Goal: Communication & Community: Participate in discussion

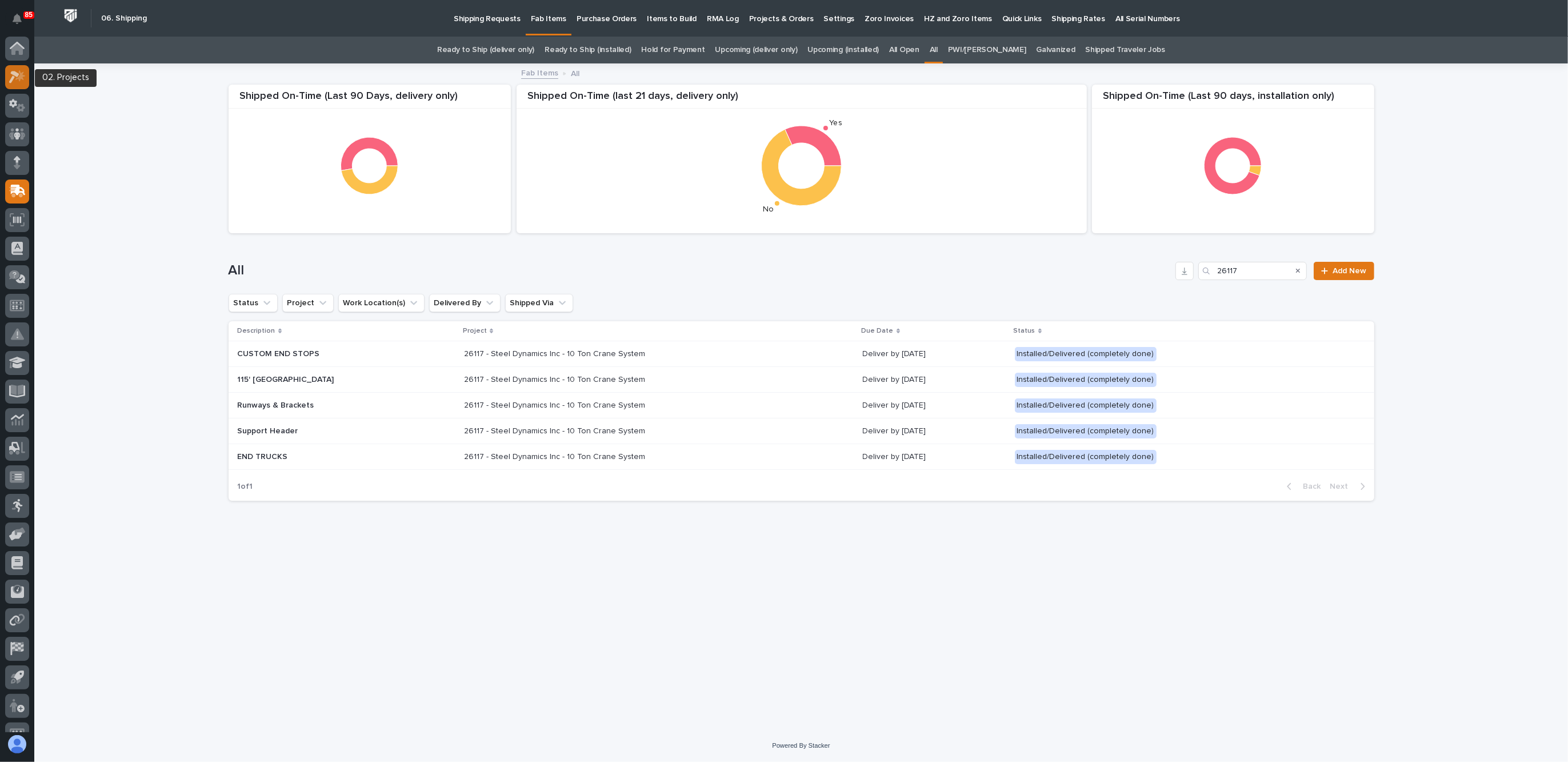
click at [14, 73] on icon at bounding box center [14, 77] width 10 height 12
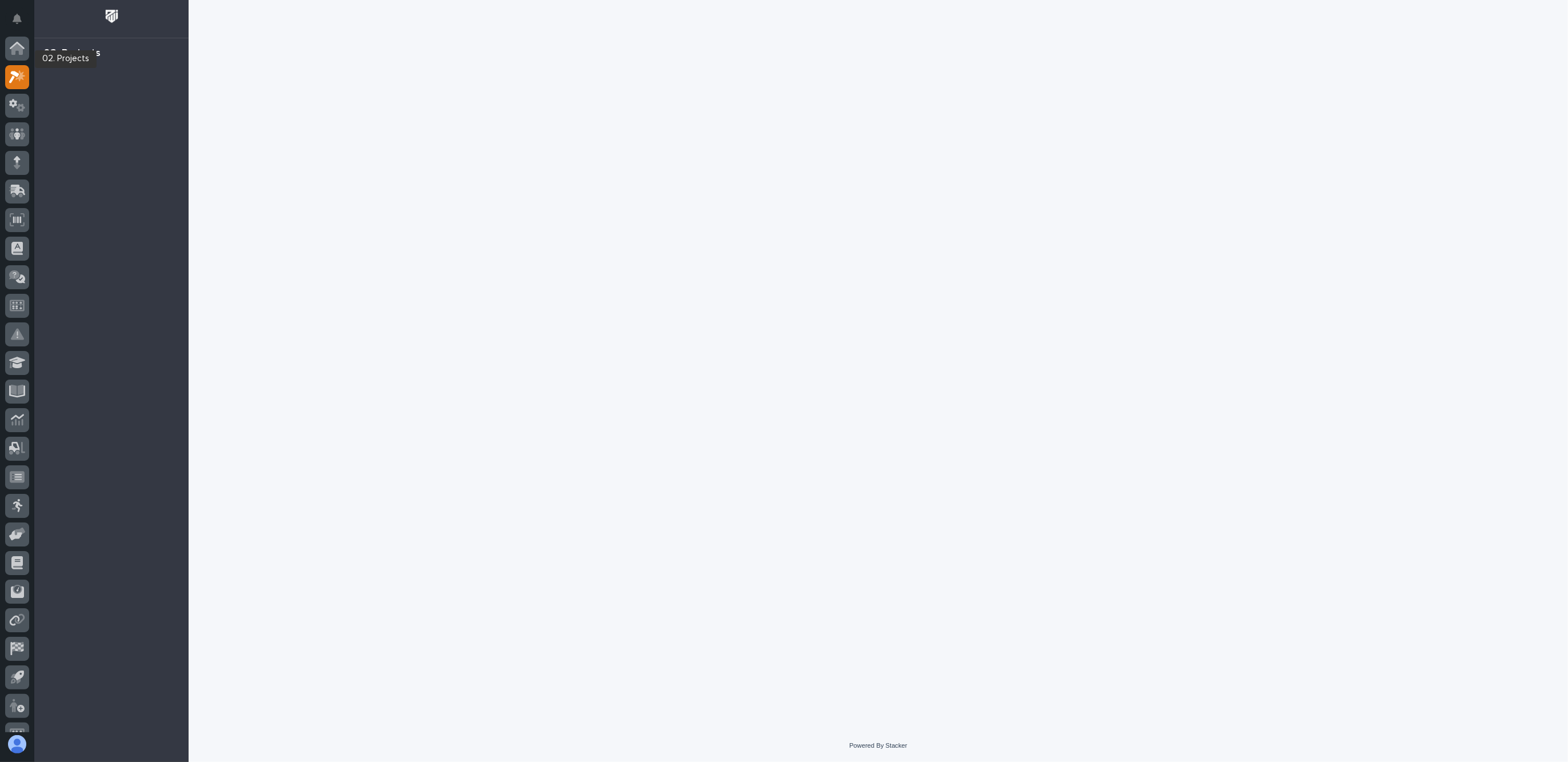
scroll to position [19, 0]
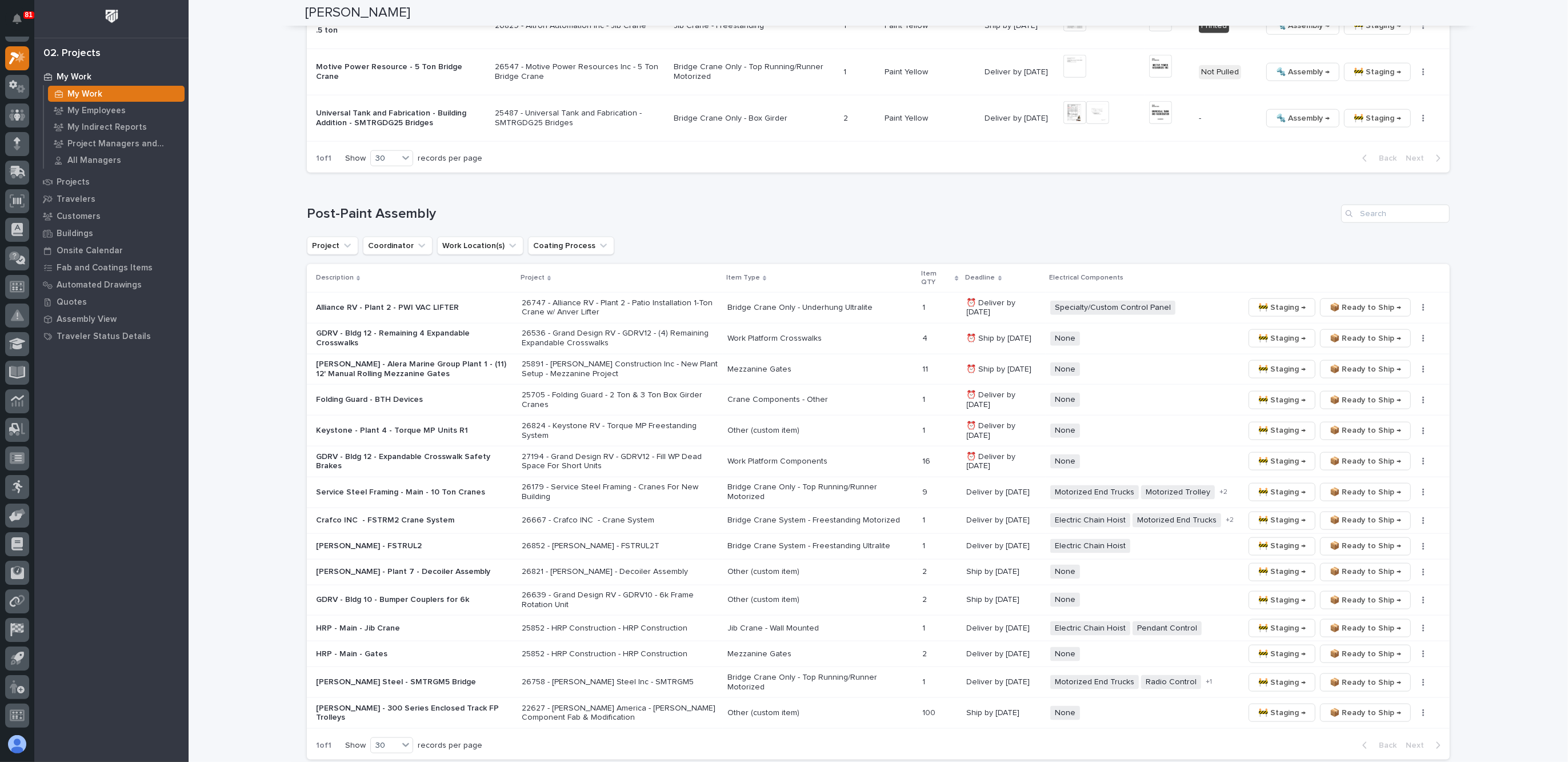
scroll to position [1643, 0]
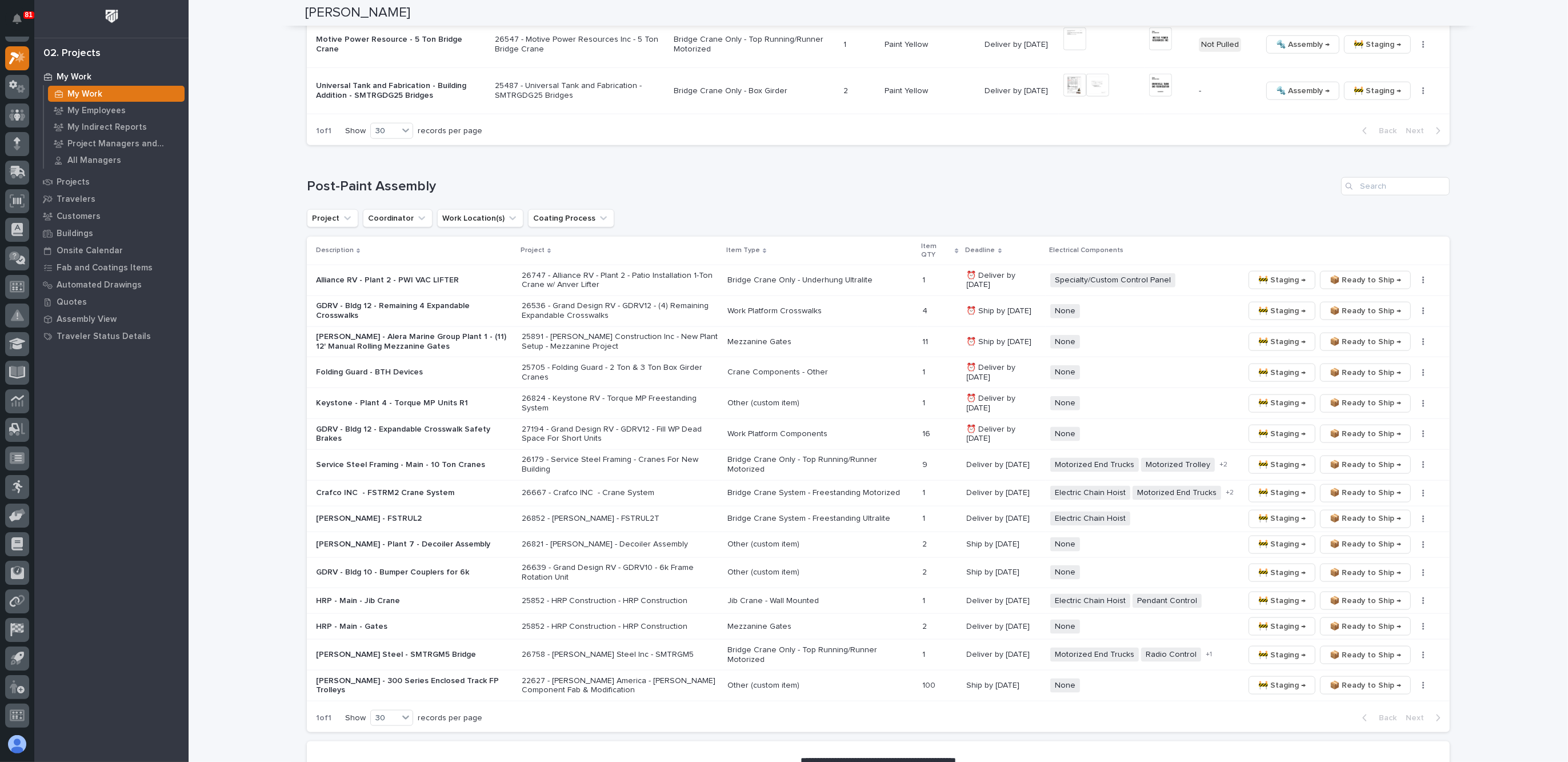
click at [477, 460] on p "Service Steel Framing - Main - 10 Ton Cranes" at bounding box center [414, 465] width 197 height 9
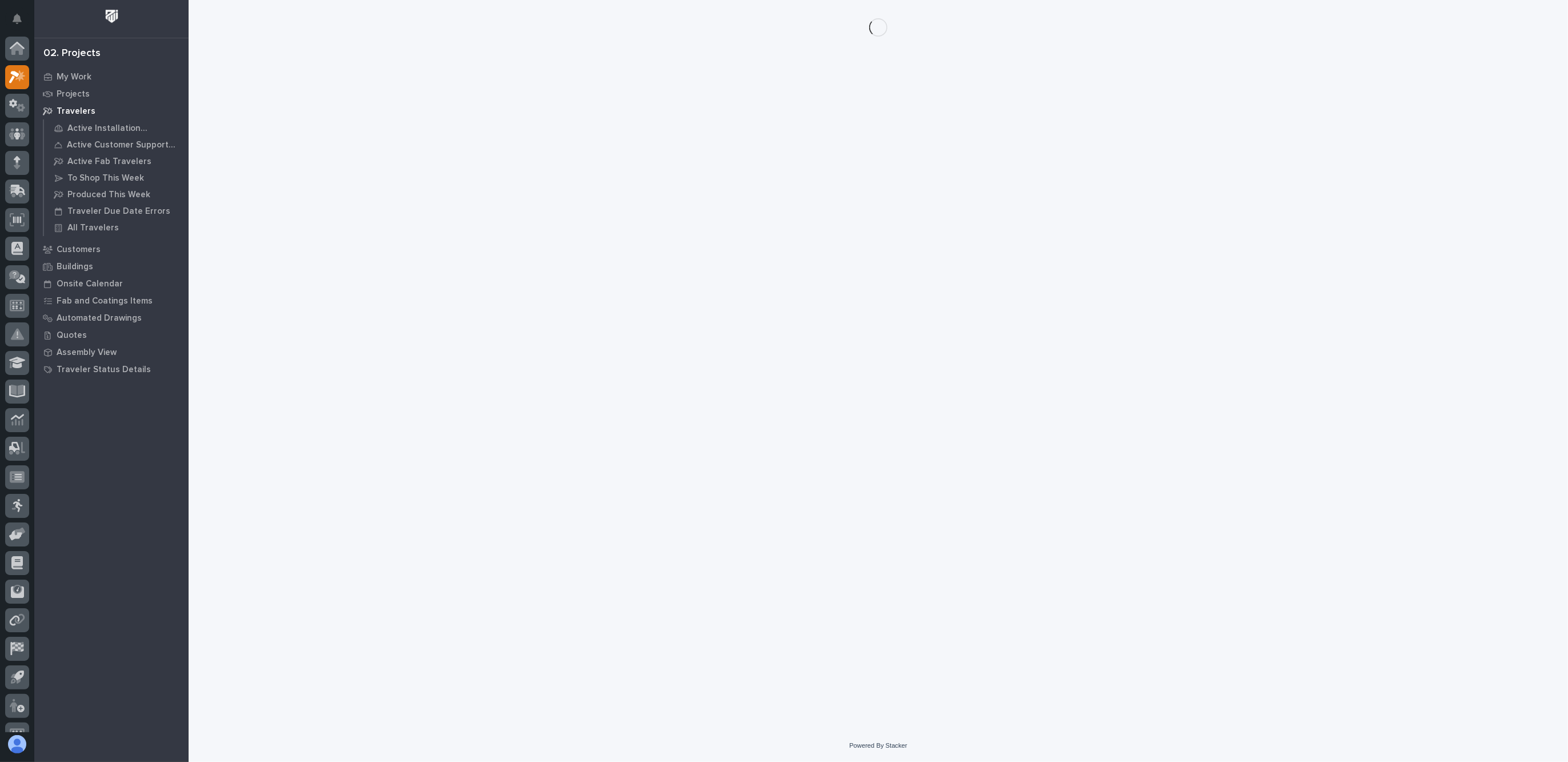
scroll to position [19, 0]
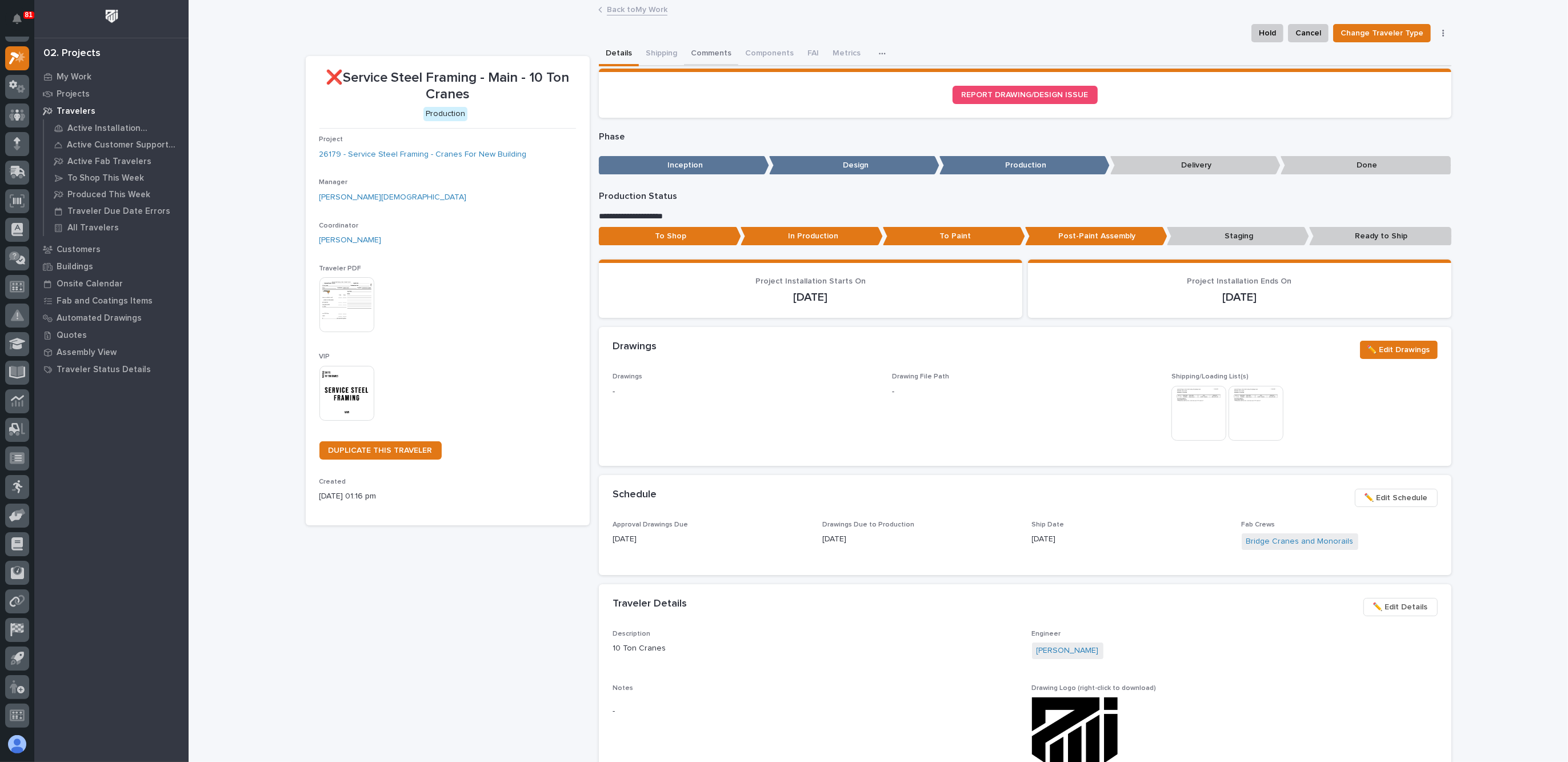
click at [701, 52] on button "Comments" at bounding box center [711, 54] width 54 height 24
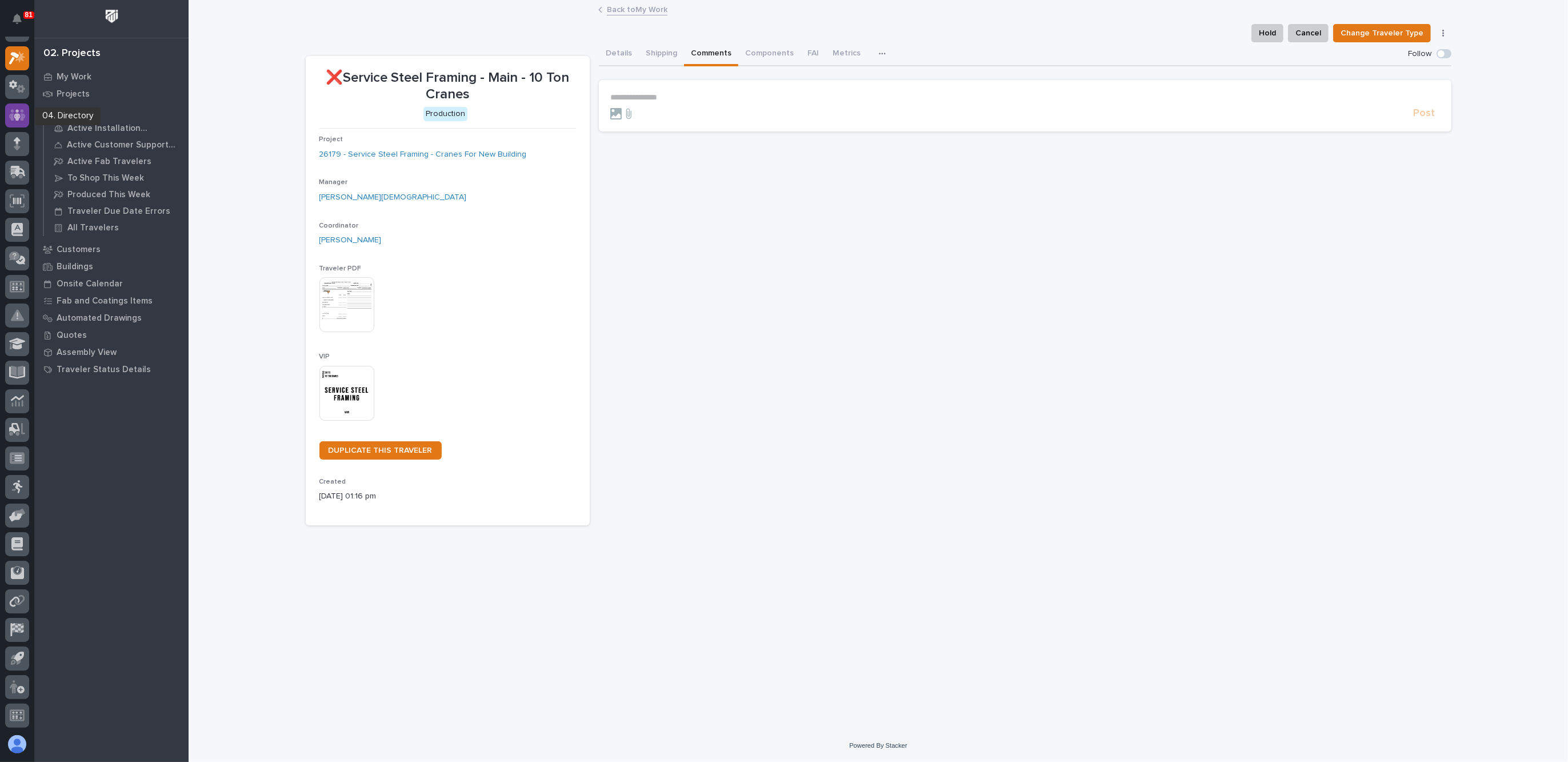
click at [18, 111] on icon at bounding box center [17, 115] width 16 height 13
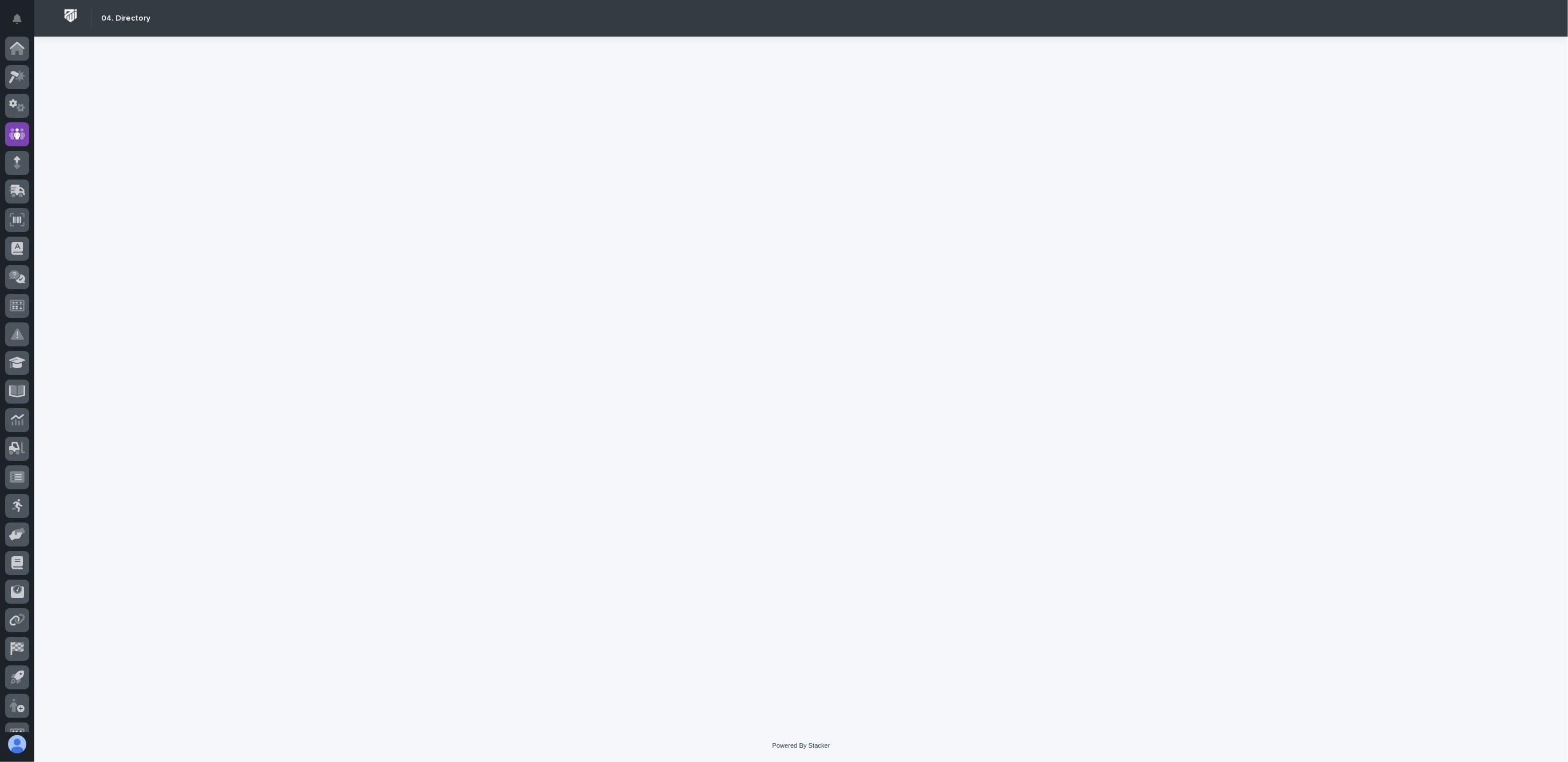
scroll to position [19, 0]
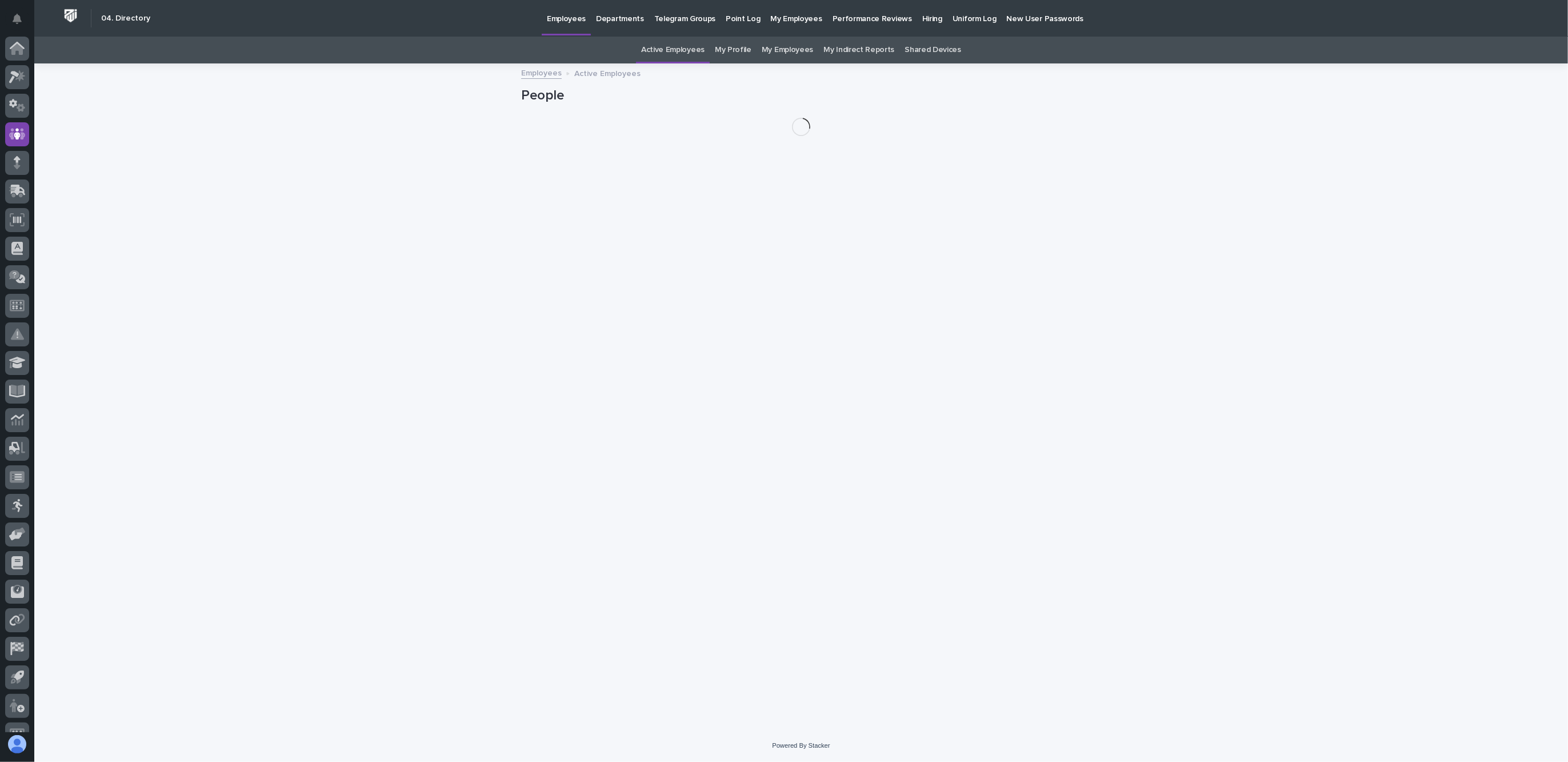
scroll to position [19, 0]
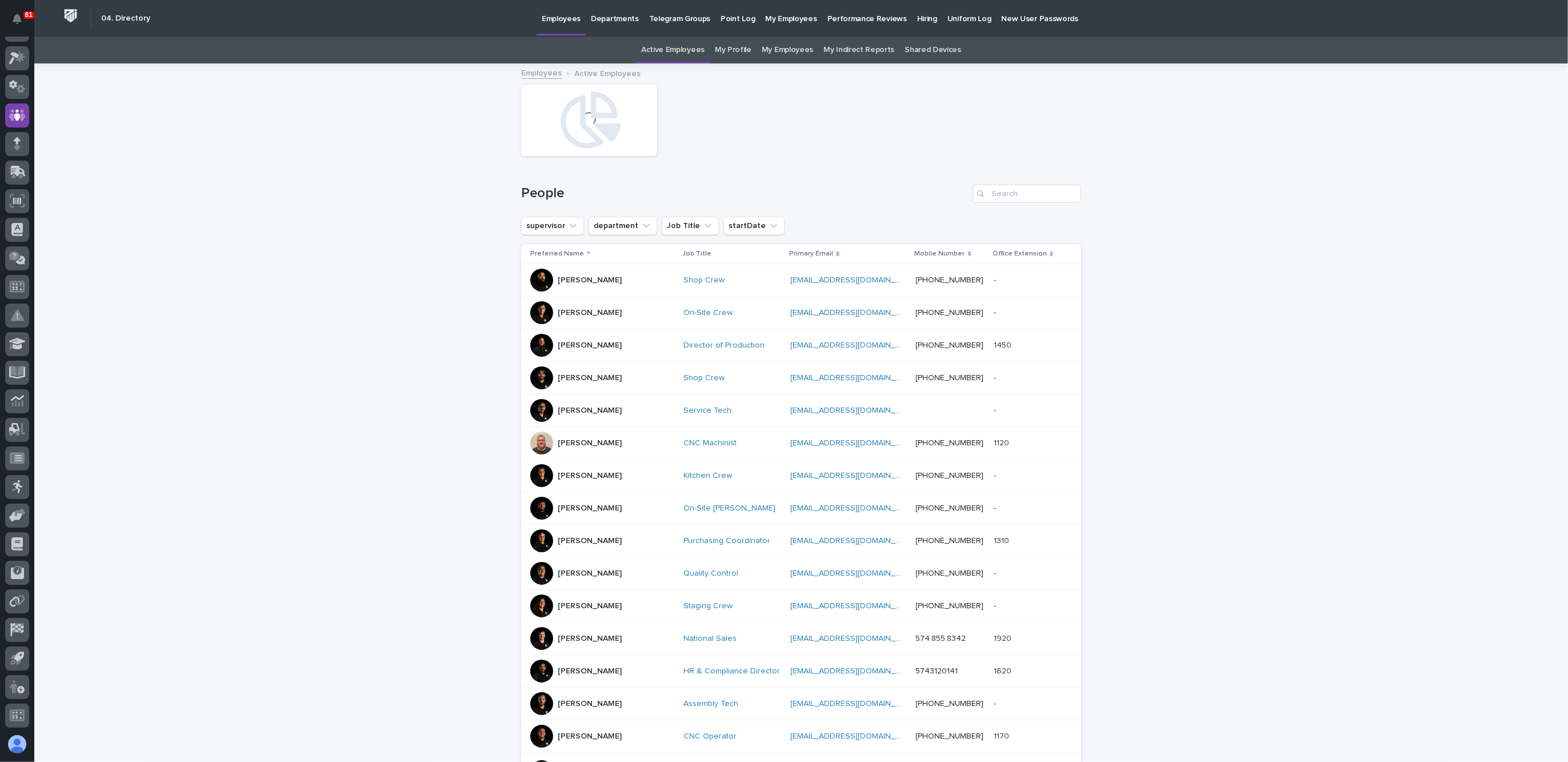
click at [793, 46] on link "My Employees" at bounding box center [788, 50] width 51 height 27
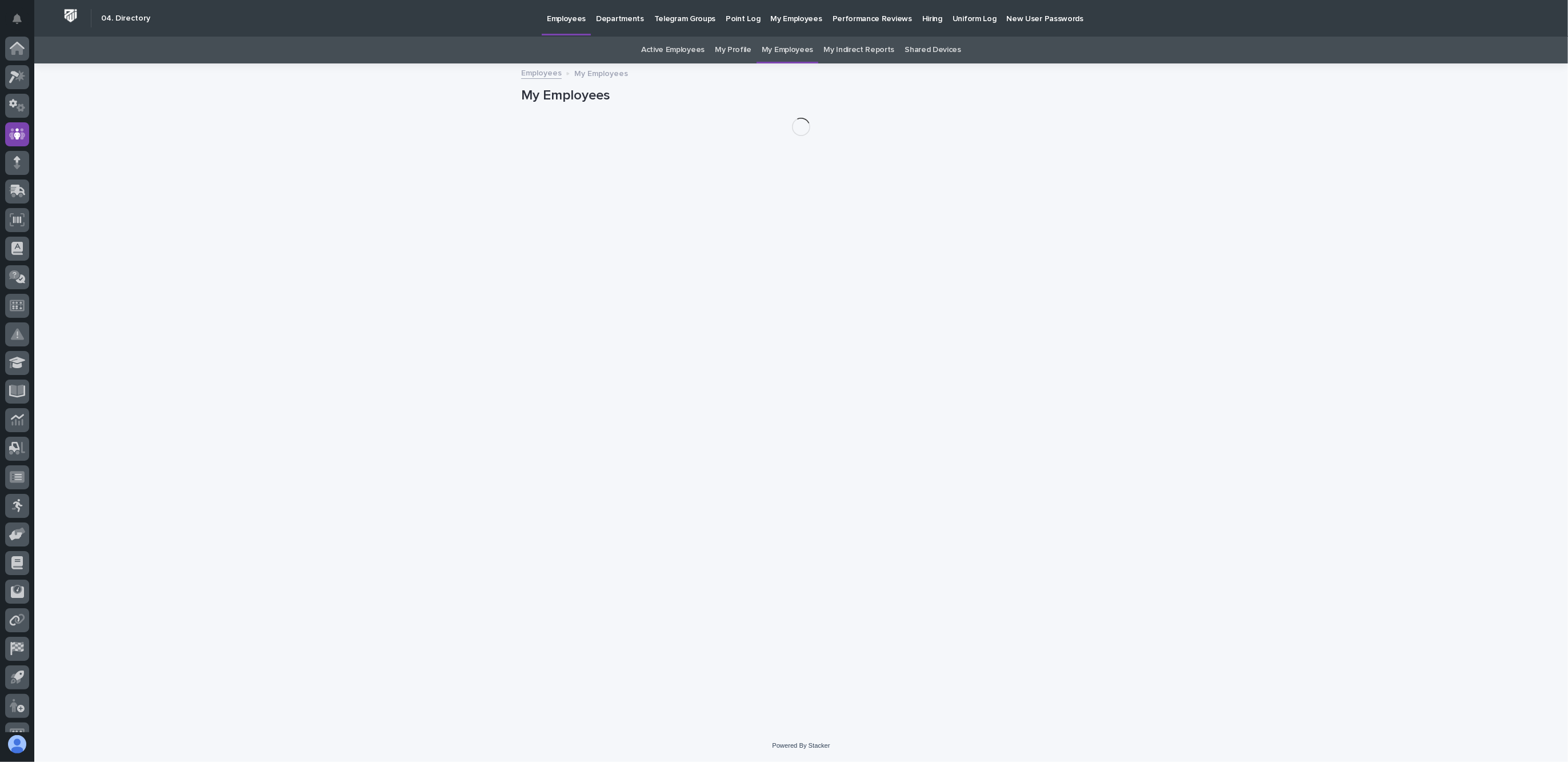
scroll to position [19, 0]
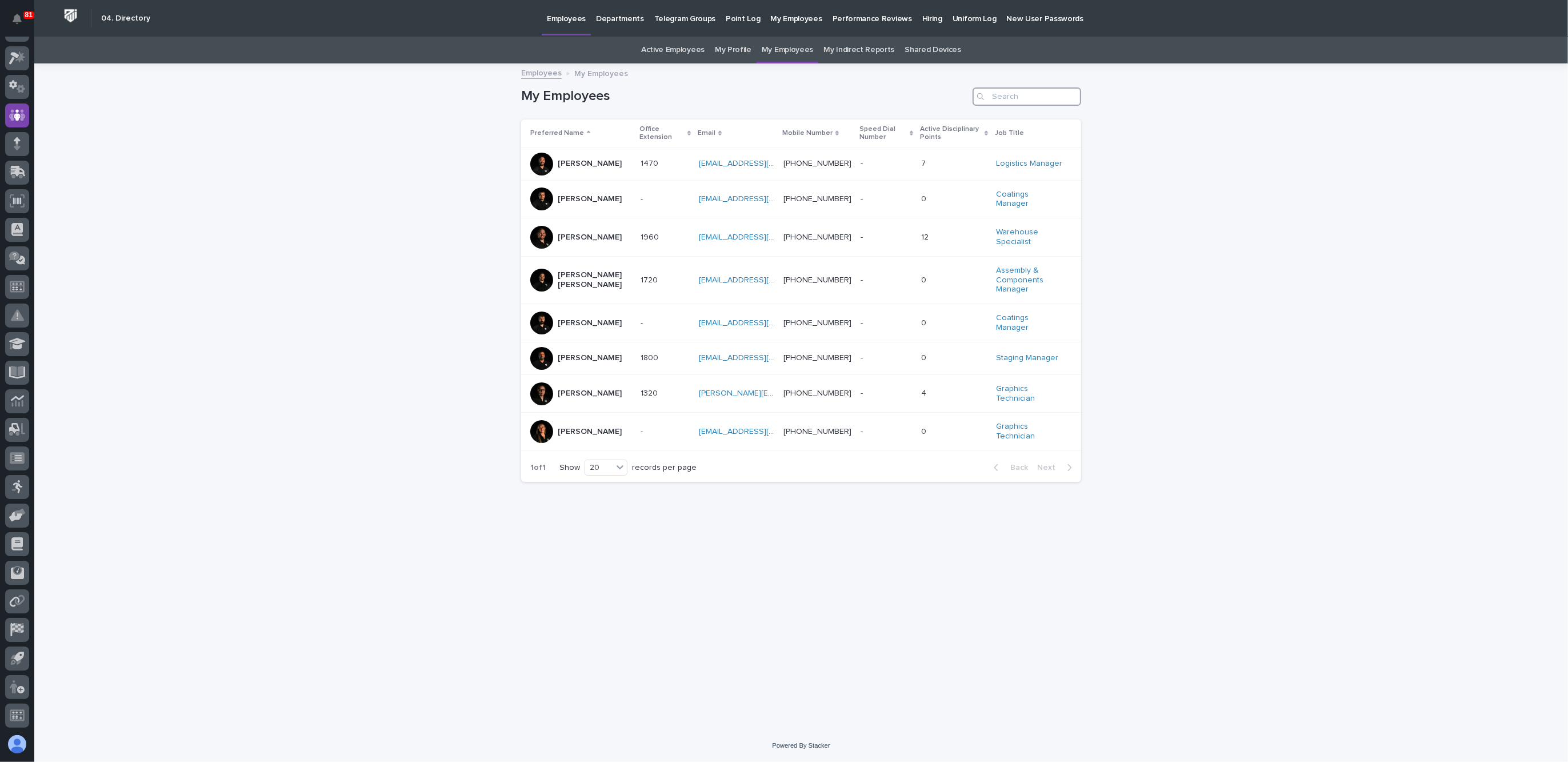
click at [1012, 94] on input "Search" at bounding box center [1027, 96] width 109 height 18
click at [879, 51] on link "My Indirect Reports" at bounding box center [858, 50] width 71 height 27
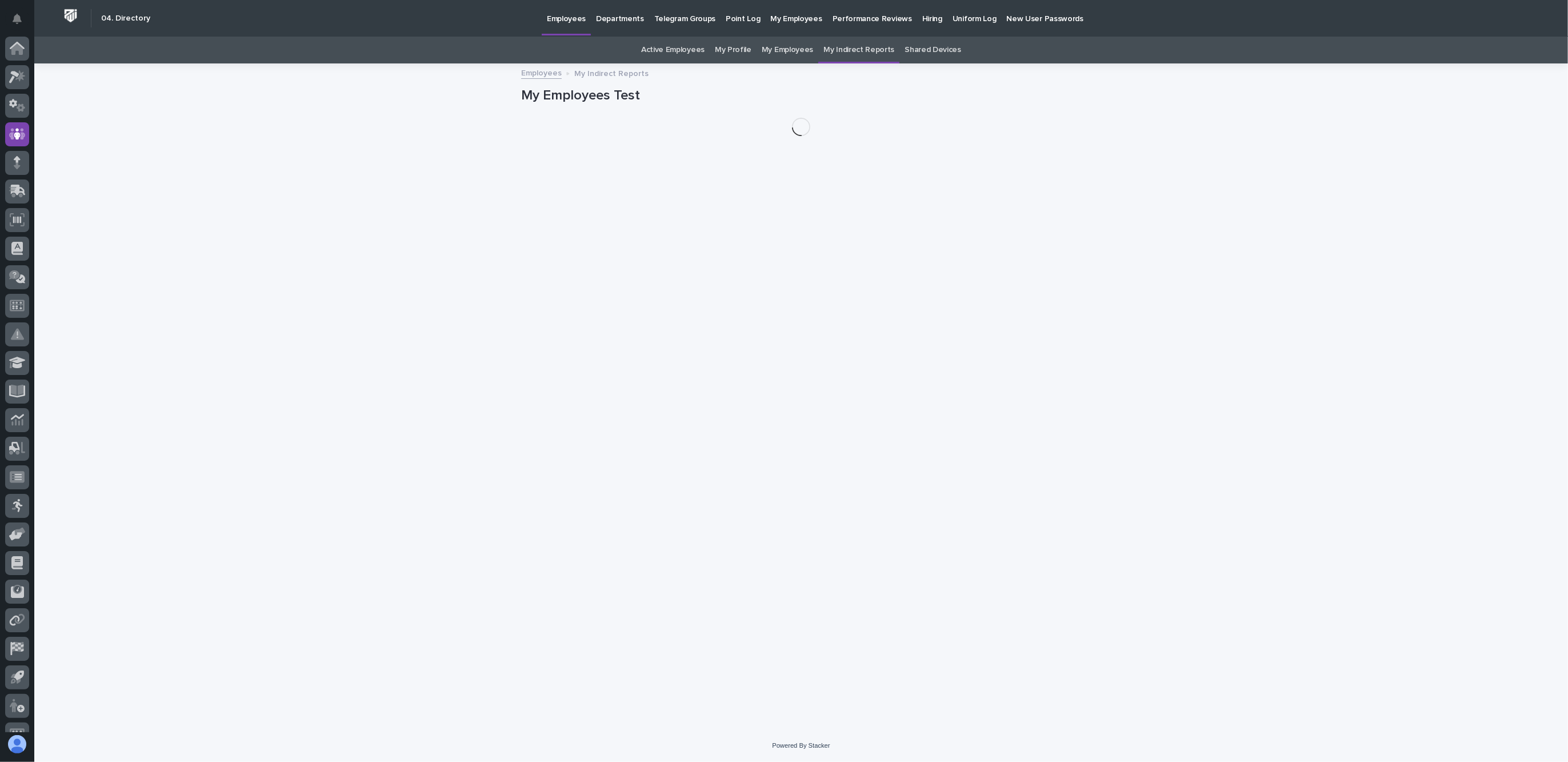
scroll to position [19, 0]
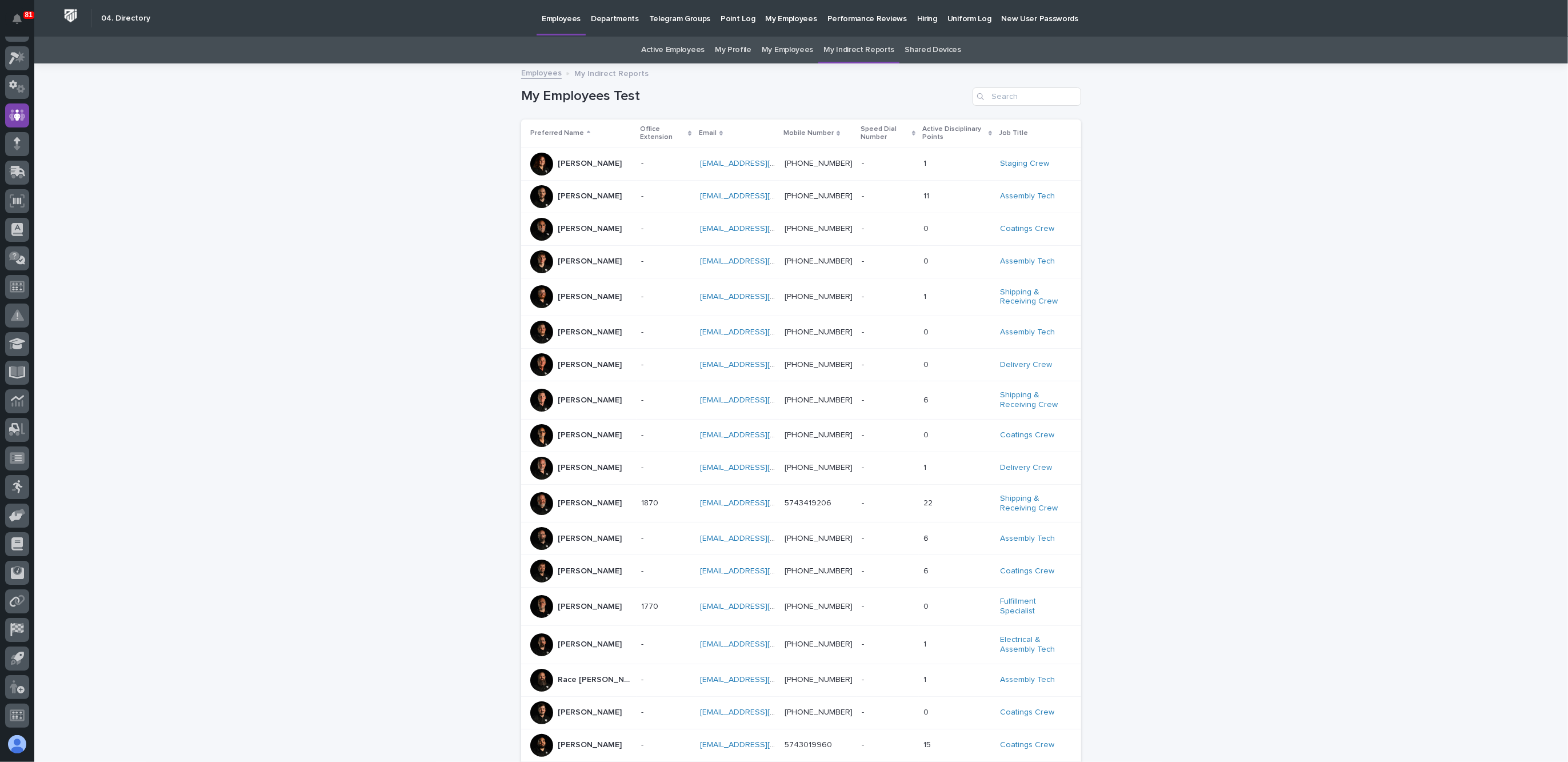
click at [580, 326] on p "Eric Bontrager" at bounding box center [591, 331] width 66 height 12
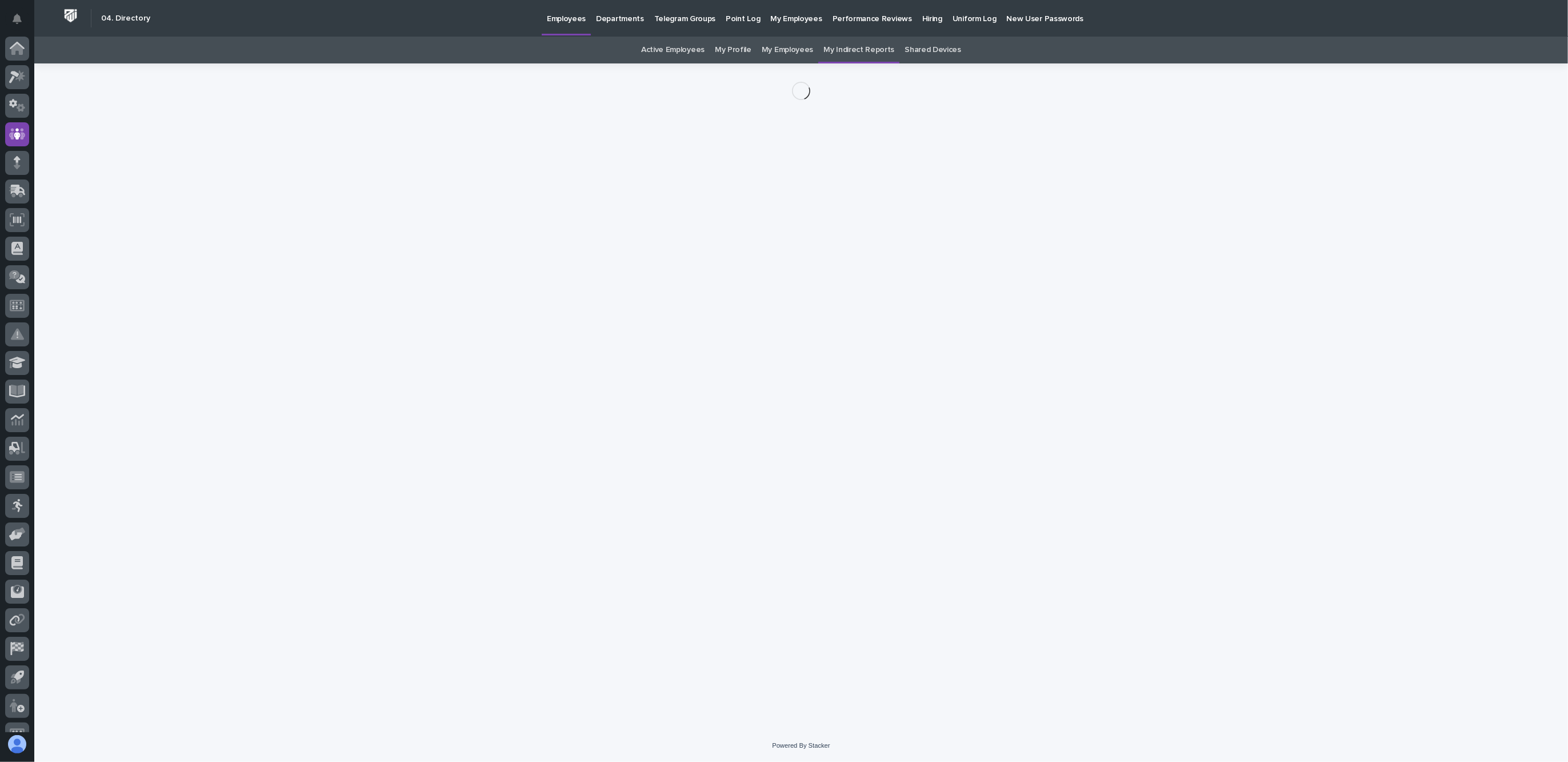
scroll to position [19, 0]
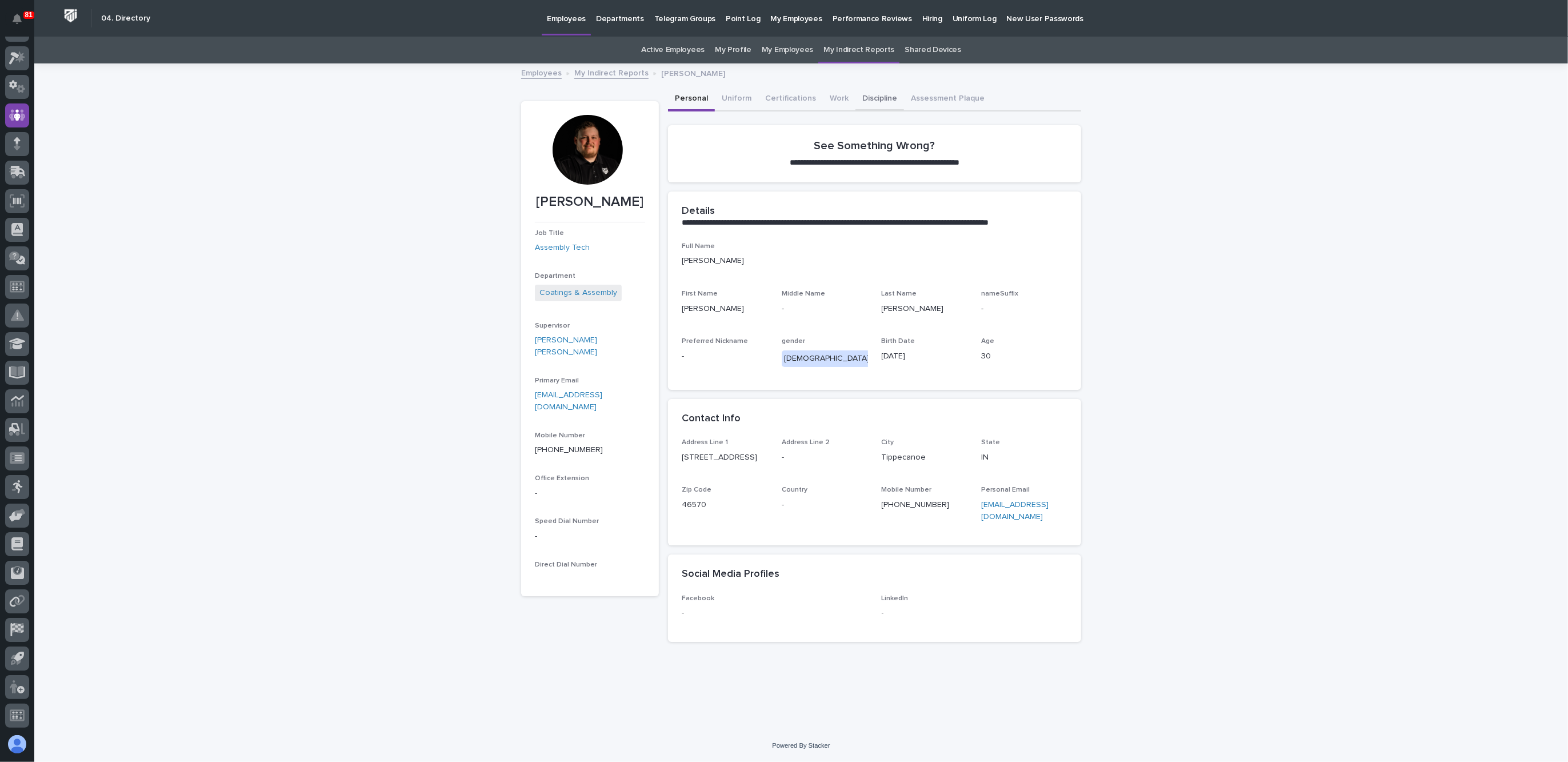
click at [877, 96] on button "Discipline" at bounding box center [879, 99] width 48 height 24
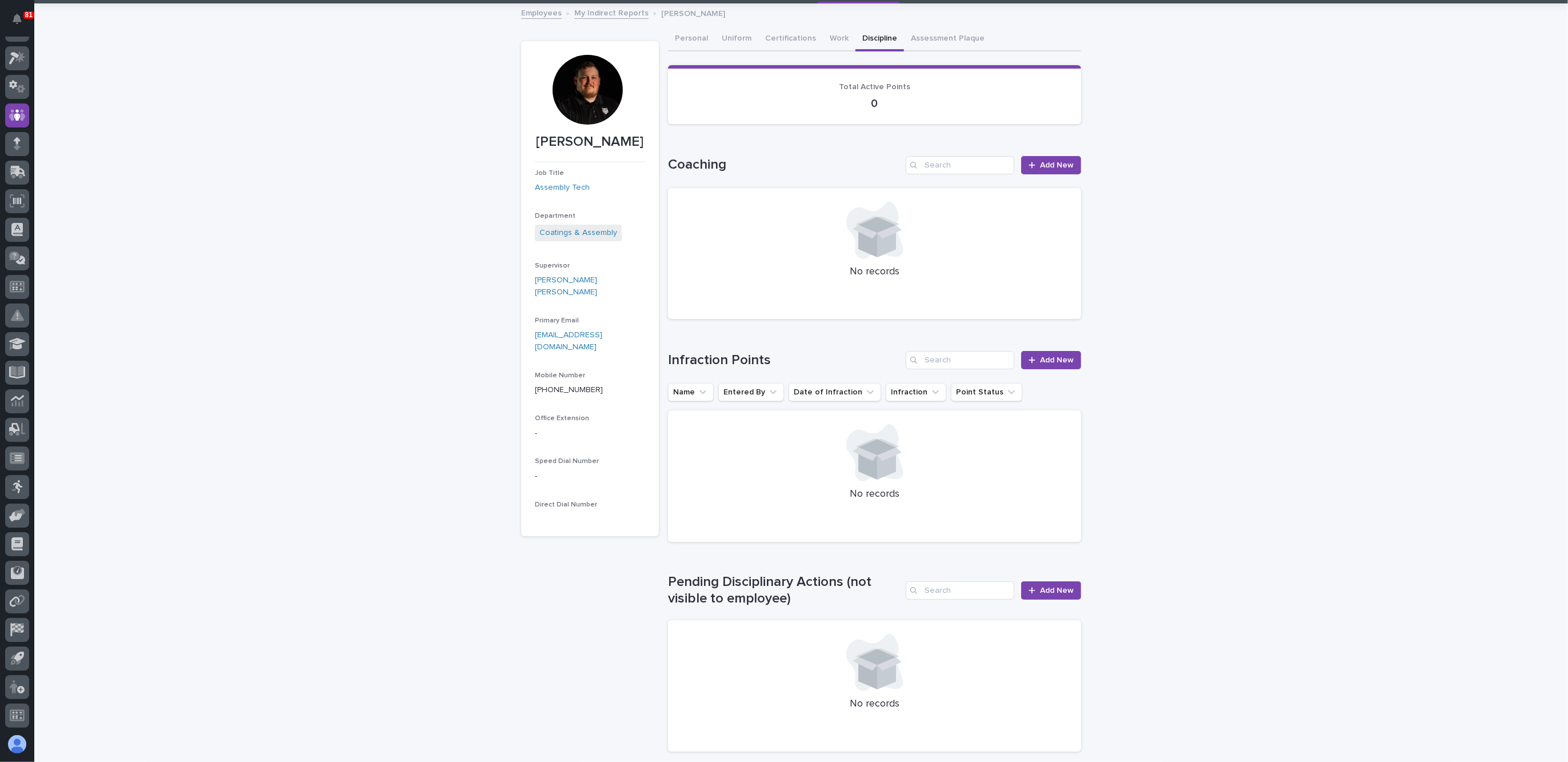
scroll to position [143, 0]
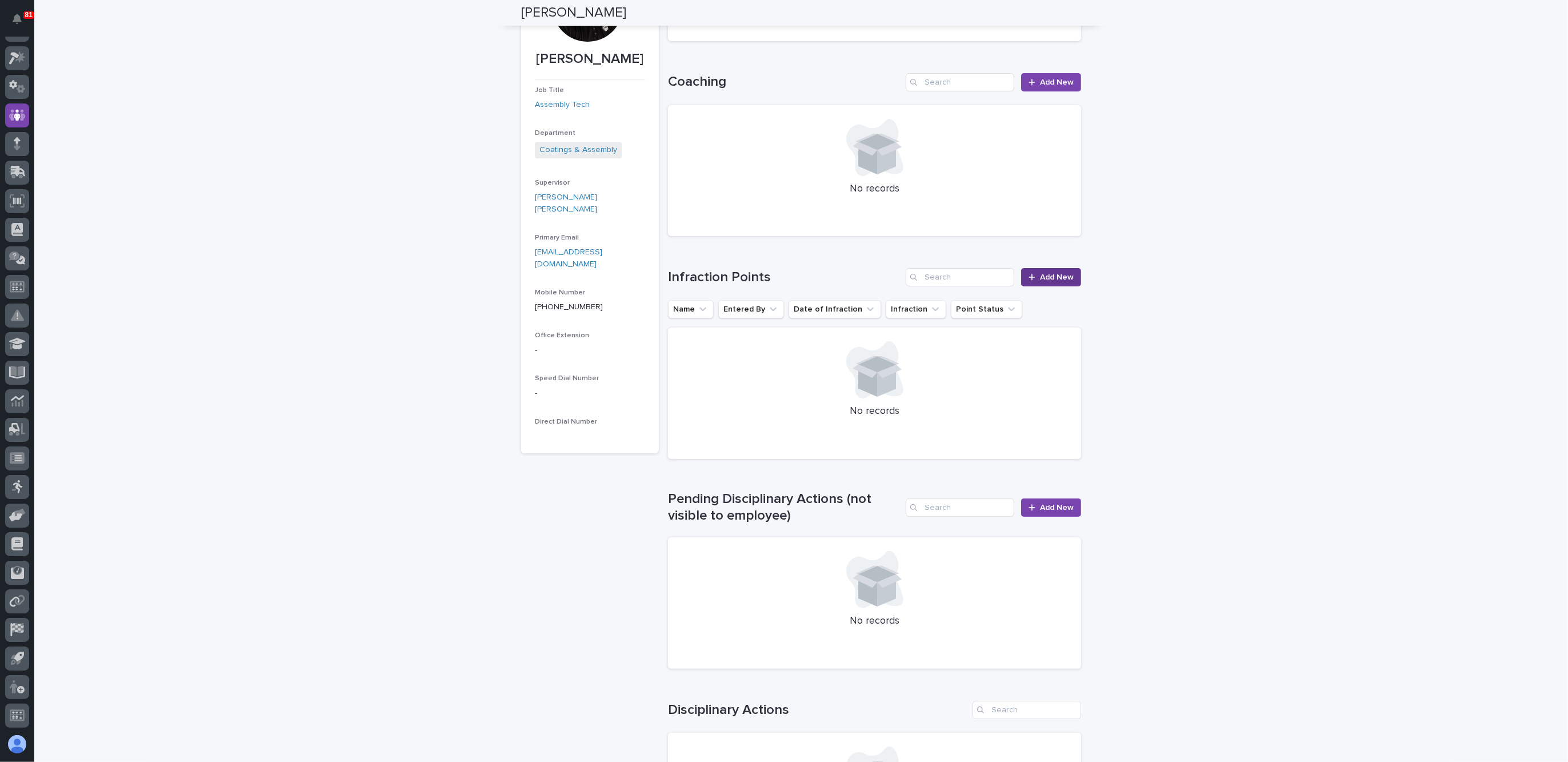
click at [1032, 272] on link "Add New" at bounding box center [1051, 276] width 60 height 18
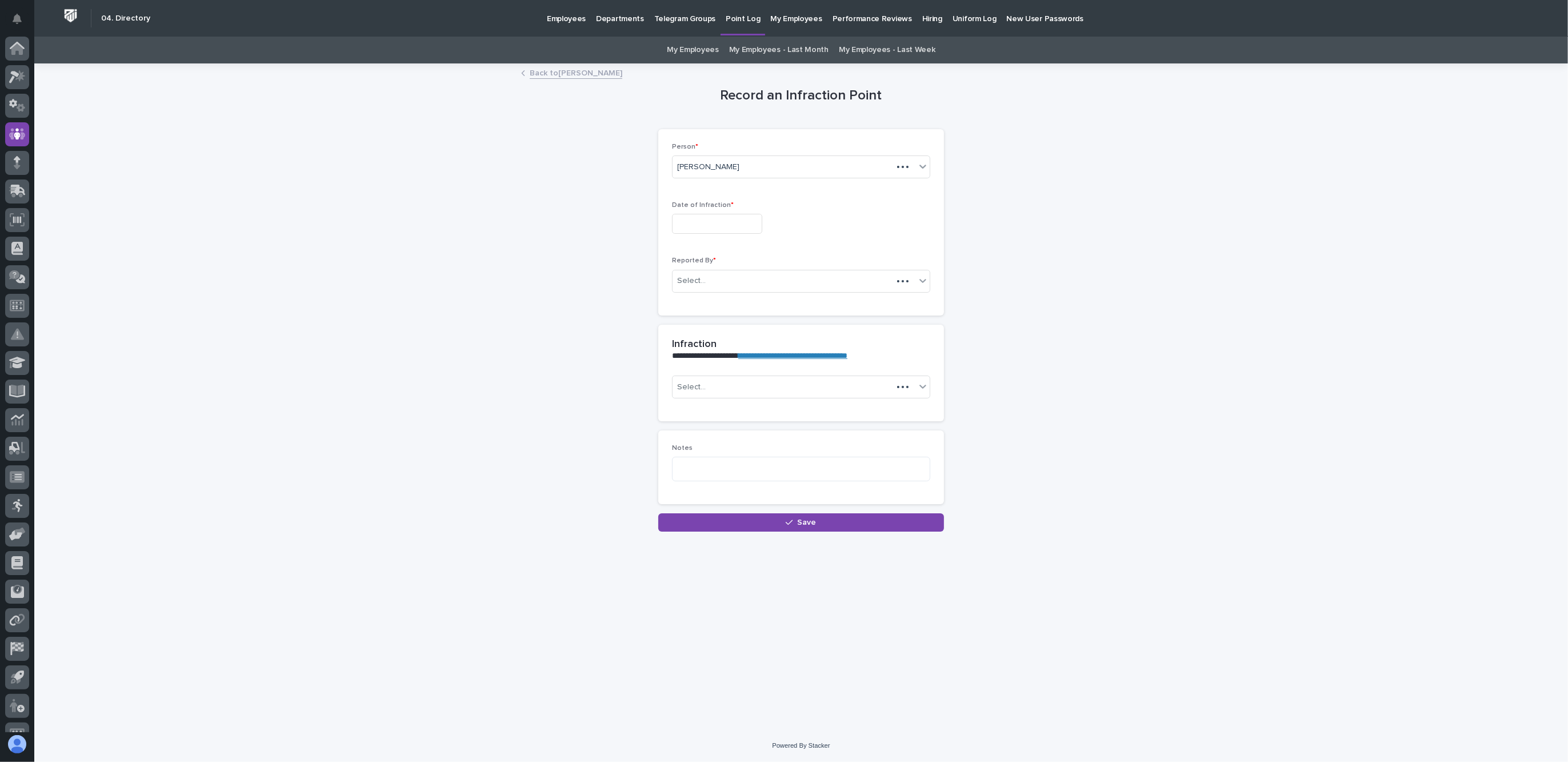
scroll to position [19, 0]
click at [747, 223] on input "text" at bounding box center [717, 224] width 90 height 20
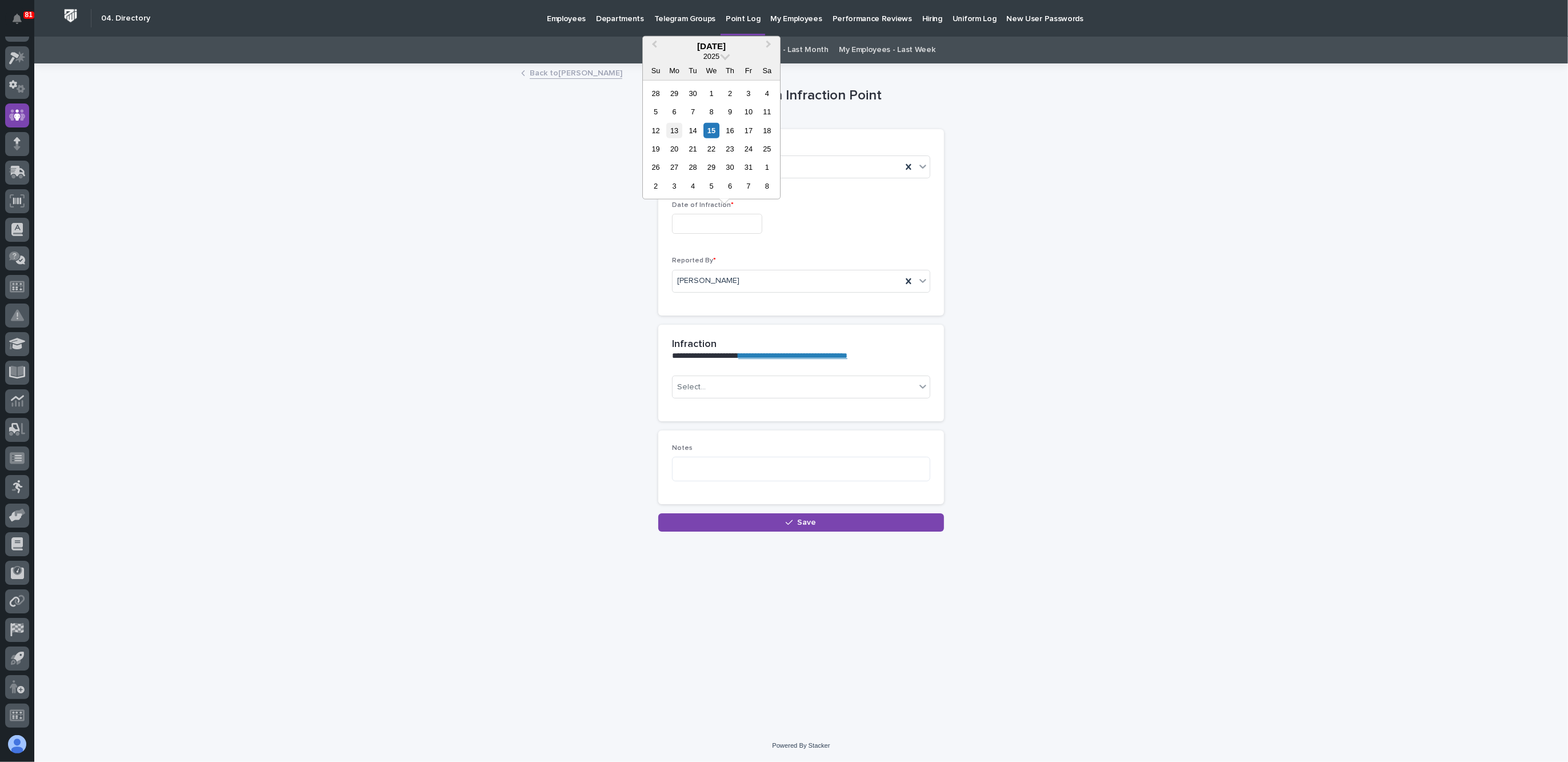
click at [670, 128] on div "13" at bounding box center [675, 130] width 16 height 16
type input "**********"
click at [795, 388] on div "Select..." at bounding box center [794, 387] width 243 height 19
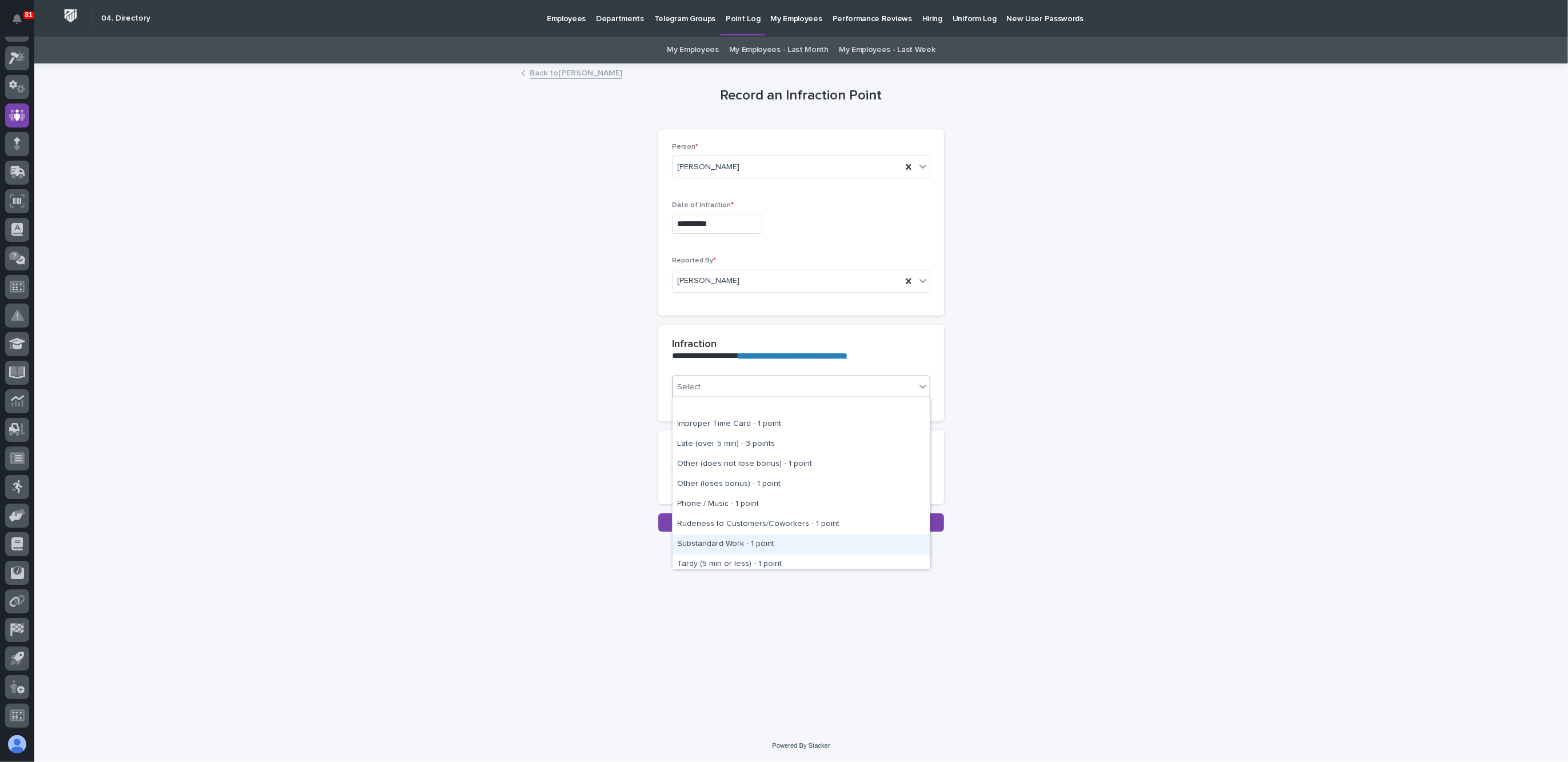
scroll to position [188, 0]
click at [747, 498] on div "Substandard Work - 1 point" at bounding box center [801, 499] width 257 height 20
click at [726, 472] on textarea at bounding box center [802, 469] width 258 height 24
type textarea "*"
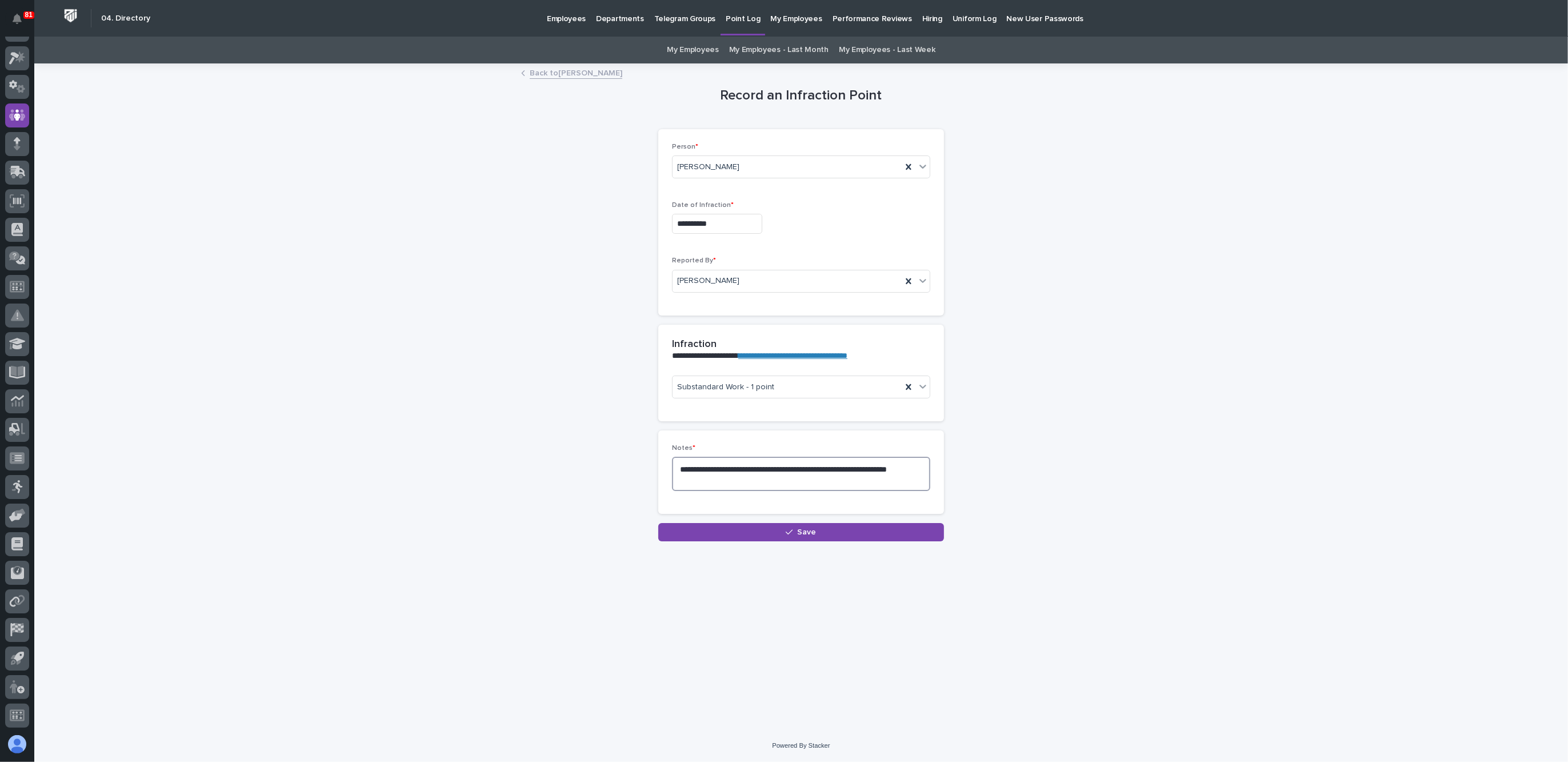
click at [726, 476] on textarea "**********" at bounding box center [802, 473] width 258 height 33
click at [724, 477] on textarea "**********" at bounding box center [802, 473] width 258 height 33
type textarea "**********"
click at [805, 530] on span "Save" at bounding box center [807, 532] width 19 height 8
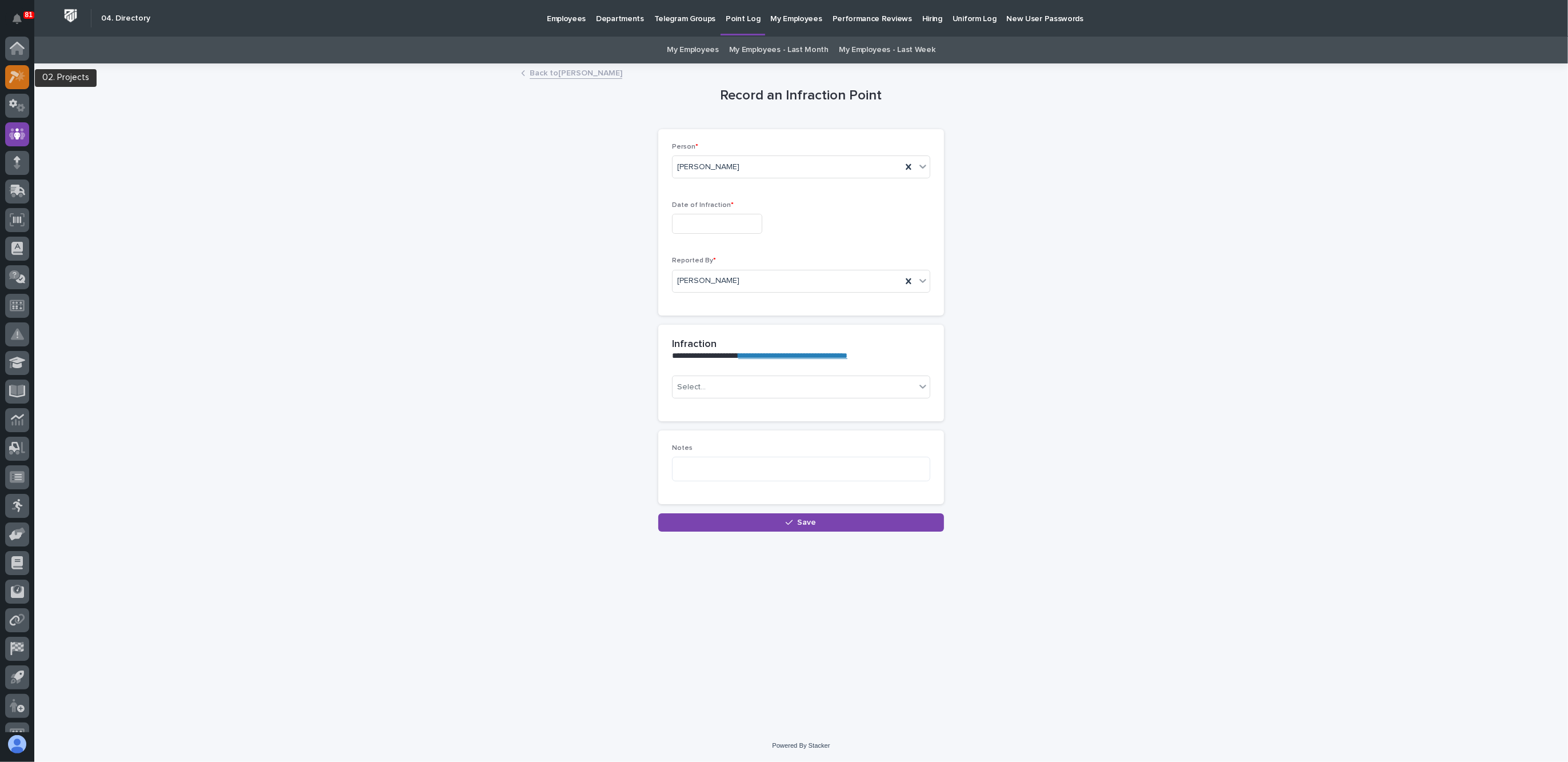
click at [20, 65] on link at bounding box center [17, 77] width 24 height 24
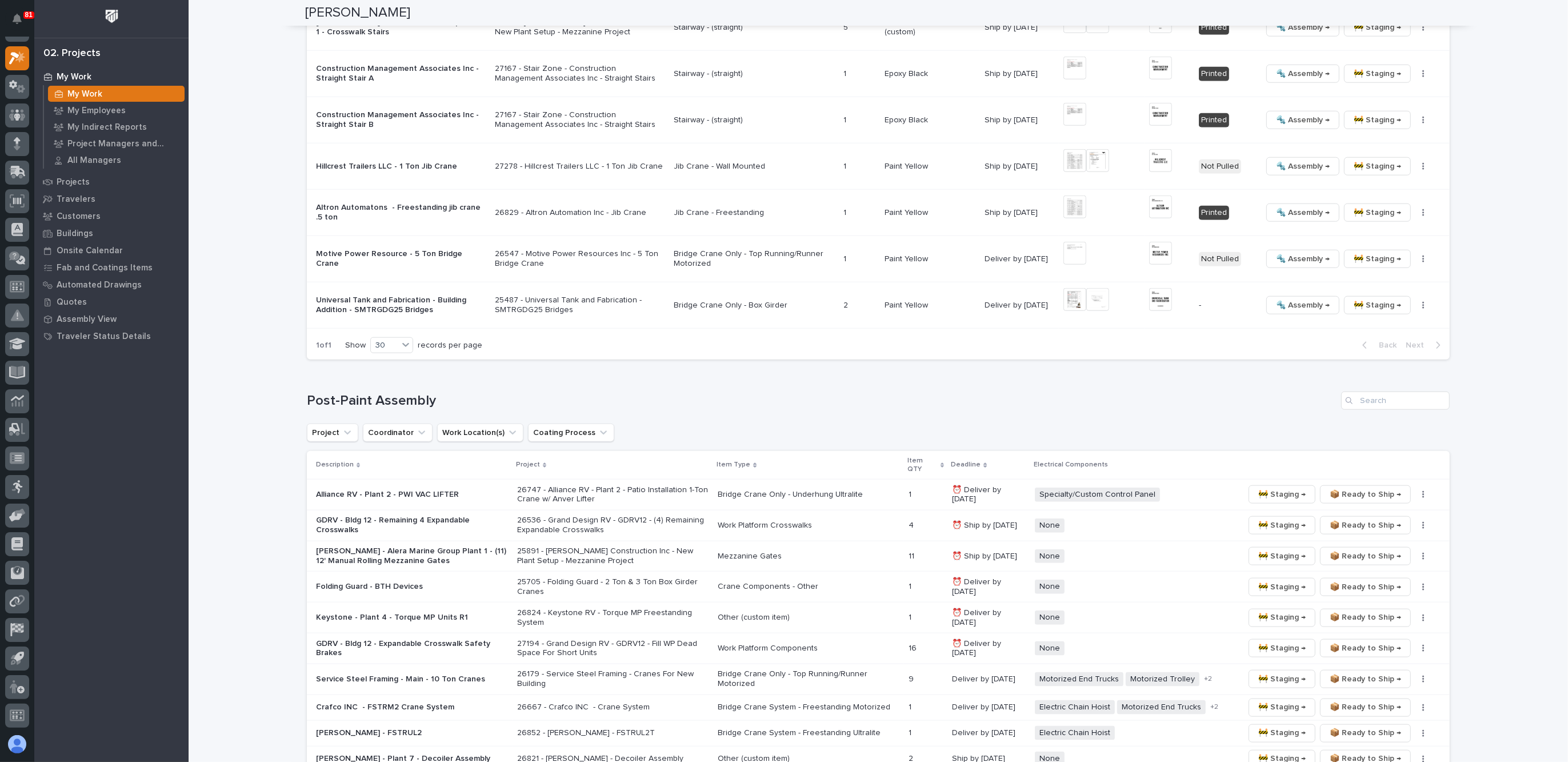
scroll to position [1715, 0]
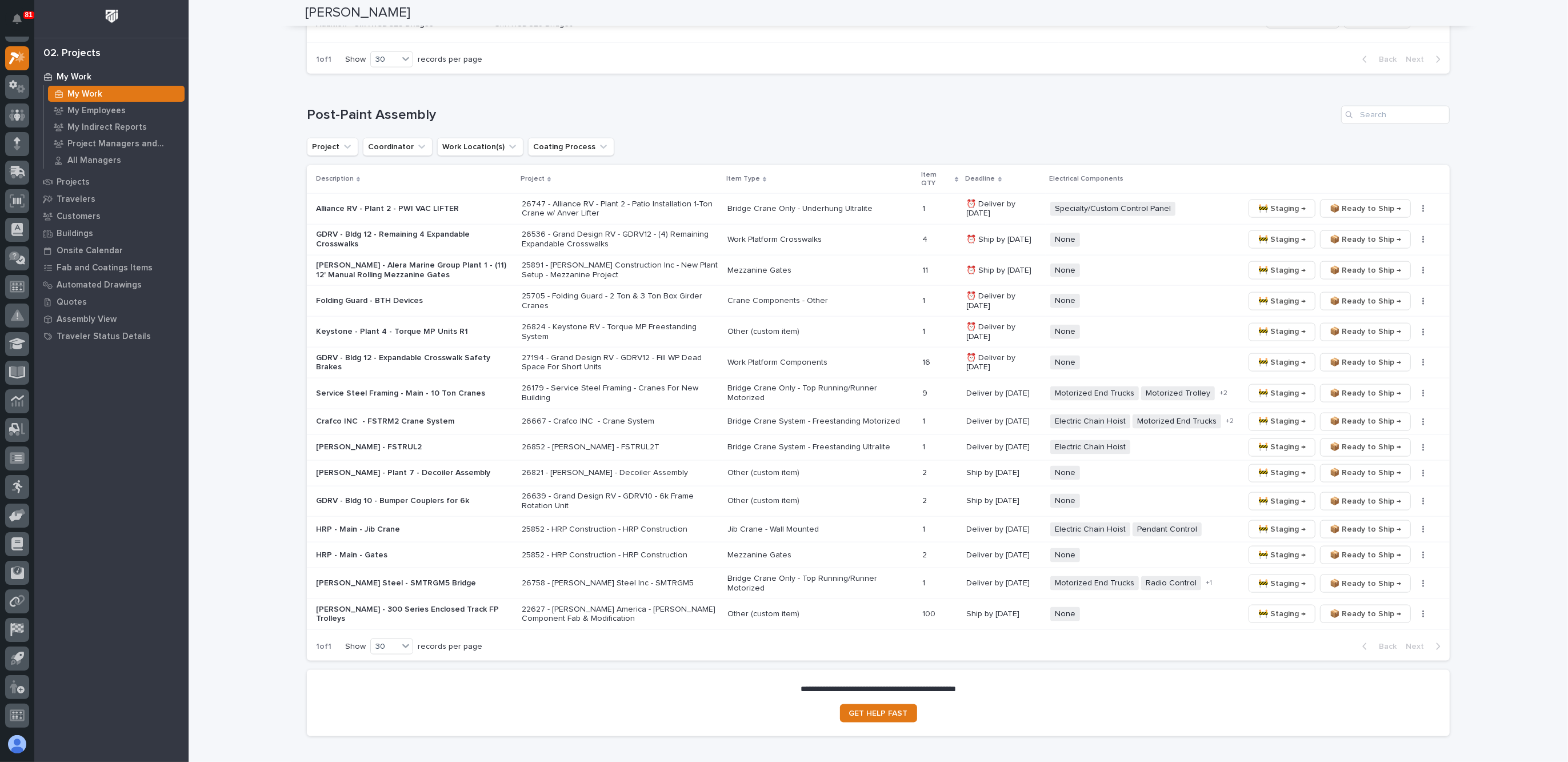
click at [369, 388] on p "Service Steel Framing - Main - 10 Ton Cranes" at bounding box center [414, 393] width 197 height 9
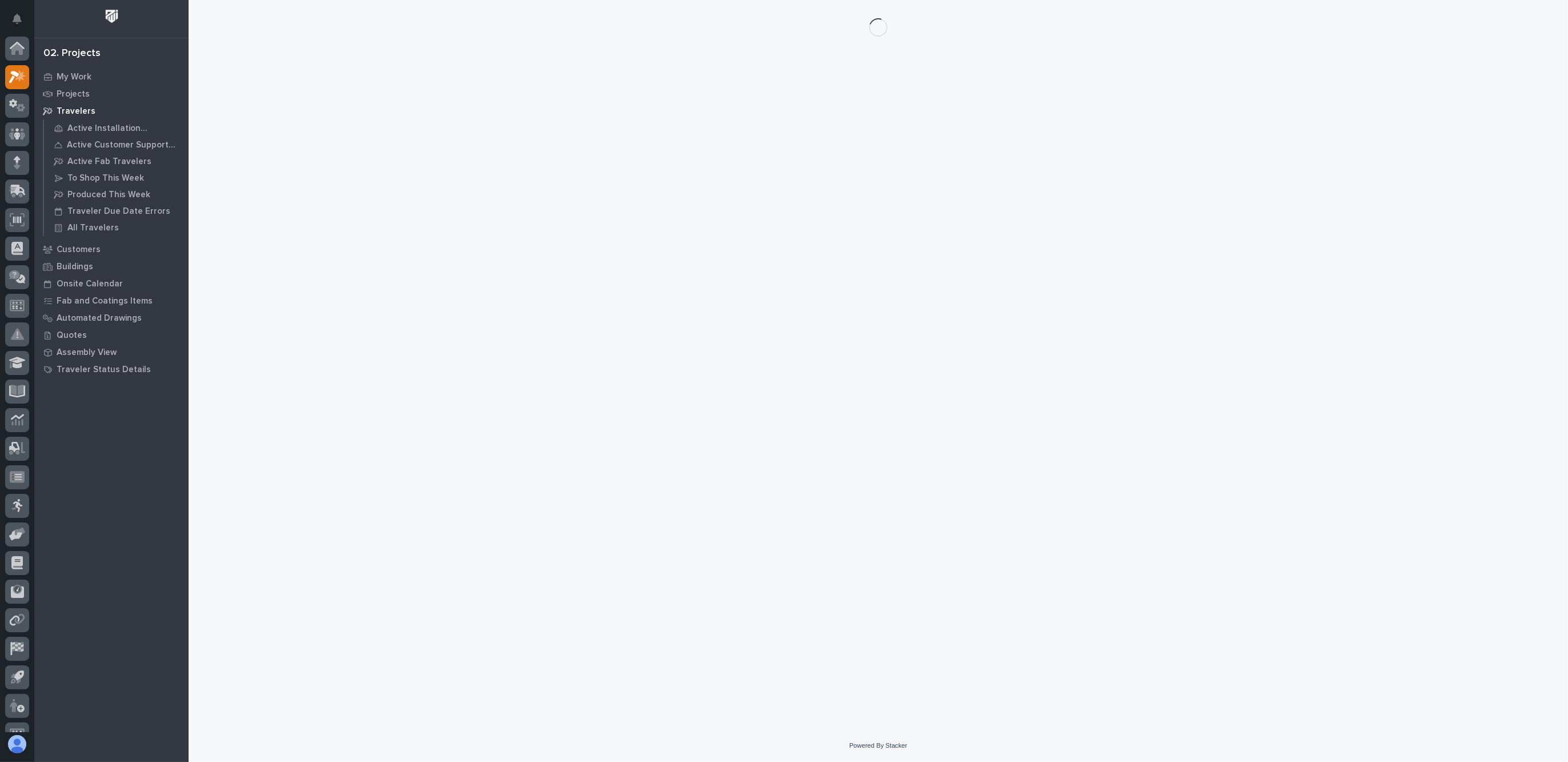
scroll to position [19, 0]
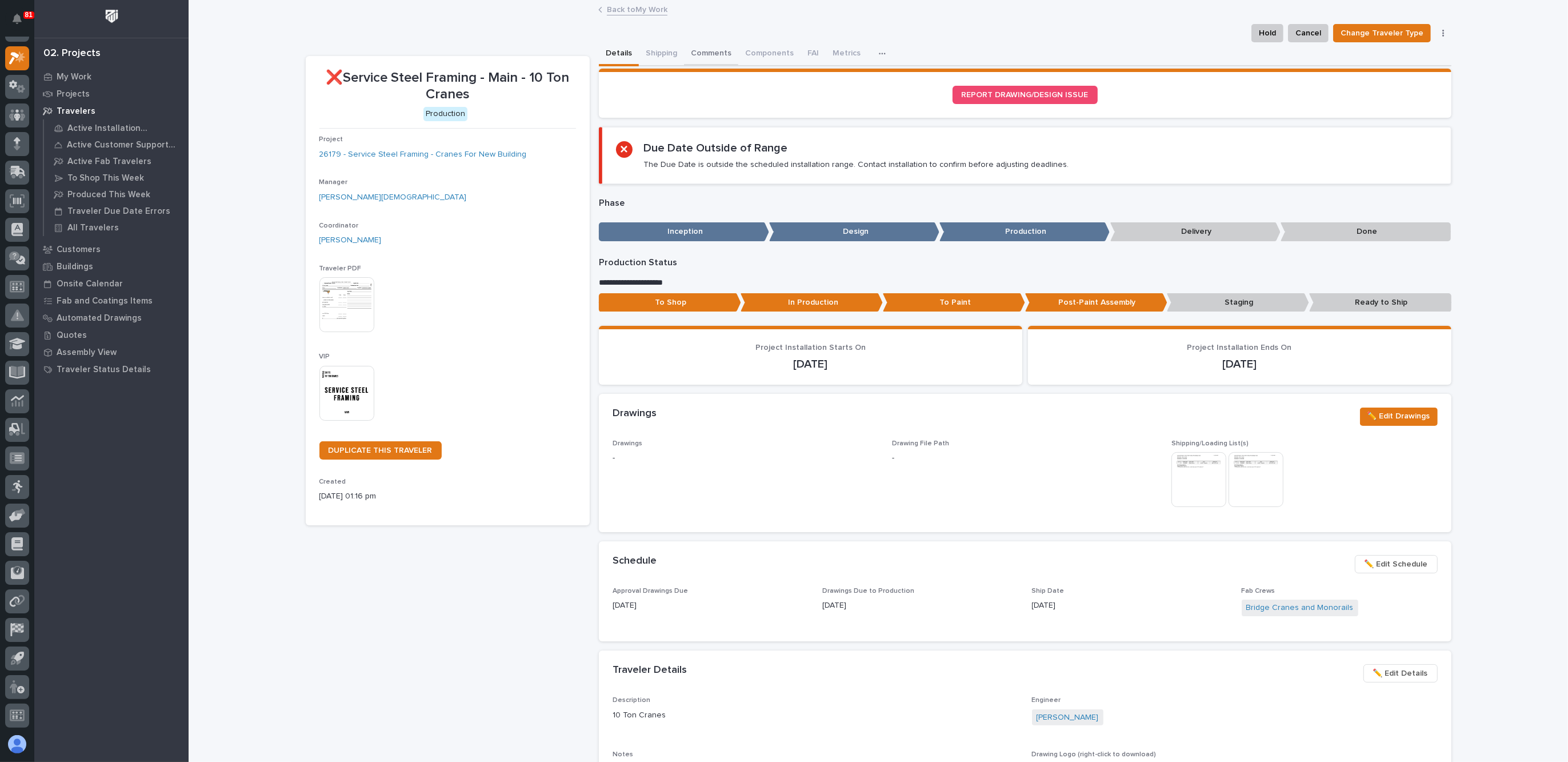
click at [693, 54] on button "Comments" at bounding box center [711, 54] width 54 height 24
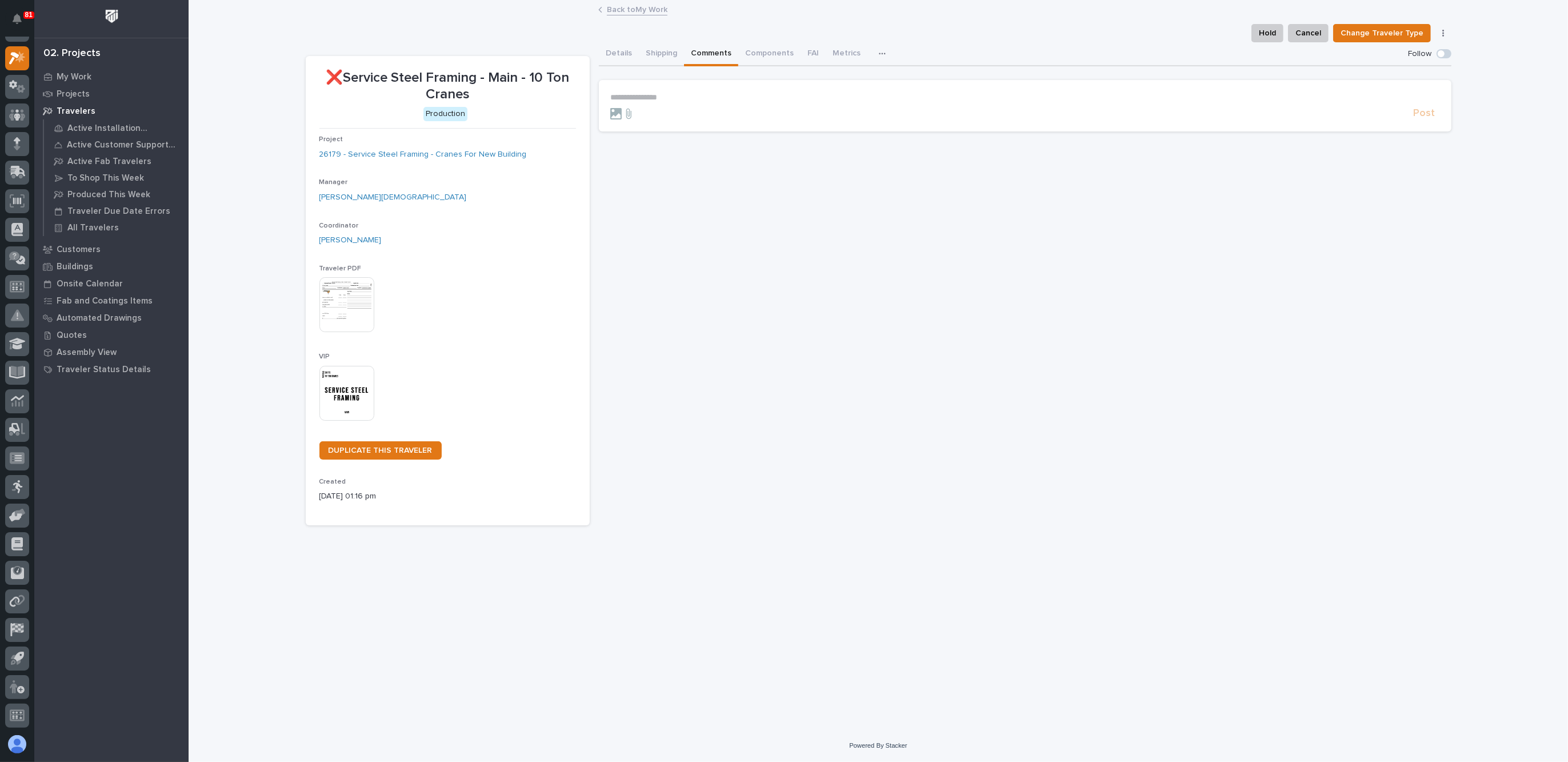
click at [666, 90] on section "**********" at bounding box center [1026, 106] width 853 height 51
click at [660, 100] on p "**********" at bounding box center [1025, 97] width 830 height 9
drag, startPoint x: 620, startPoint y: 53, endPoint x: 713, endPoint y: 54, distance: 93.0
click at [620, 53] on button "Details" at bounding box center [619, 54] width 40 height 24
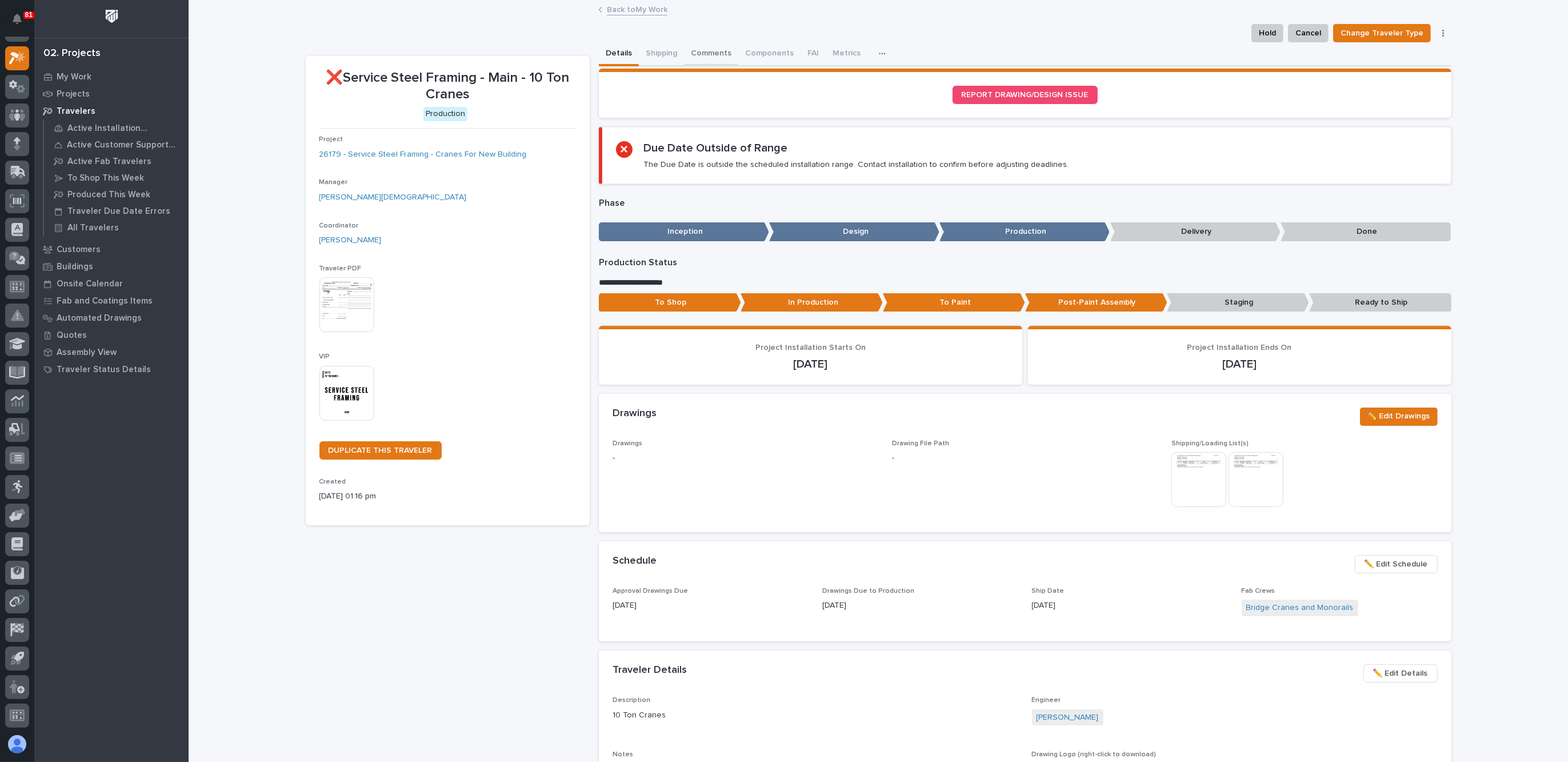
click at [713, 51] on button "Comments" at bounding box center [711, 54] width 54 height 24
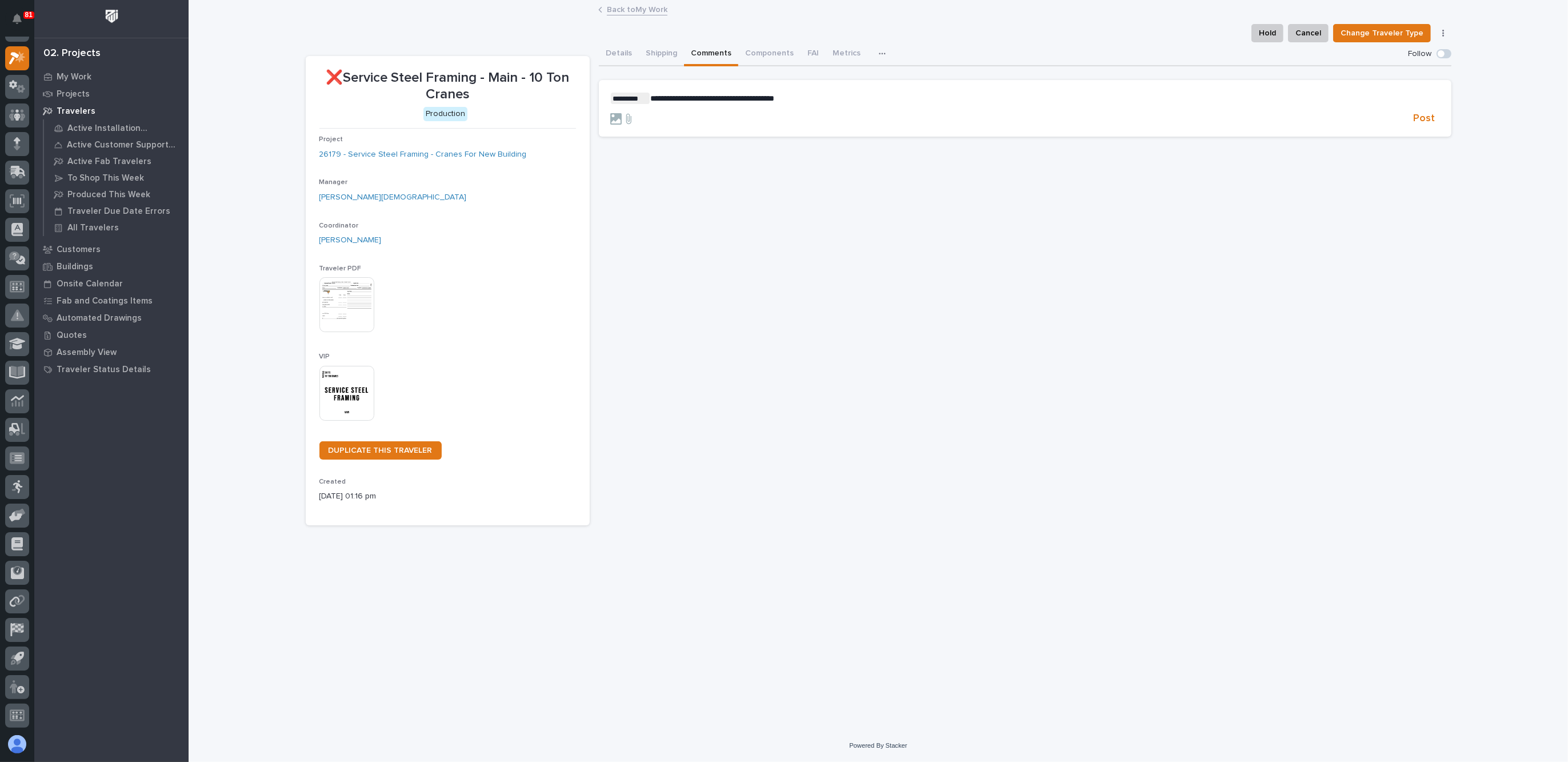
click at [795, 90] on section "**********" at bounding box center [1026, 108] width 853 height 57
click at [802, 97] on p "**********" at bounding box center [1025, 98] width 830 height 12
click at [1423, 116] on span "Post" at bounding box center [1425, 118] width 22 height 13
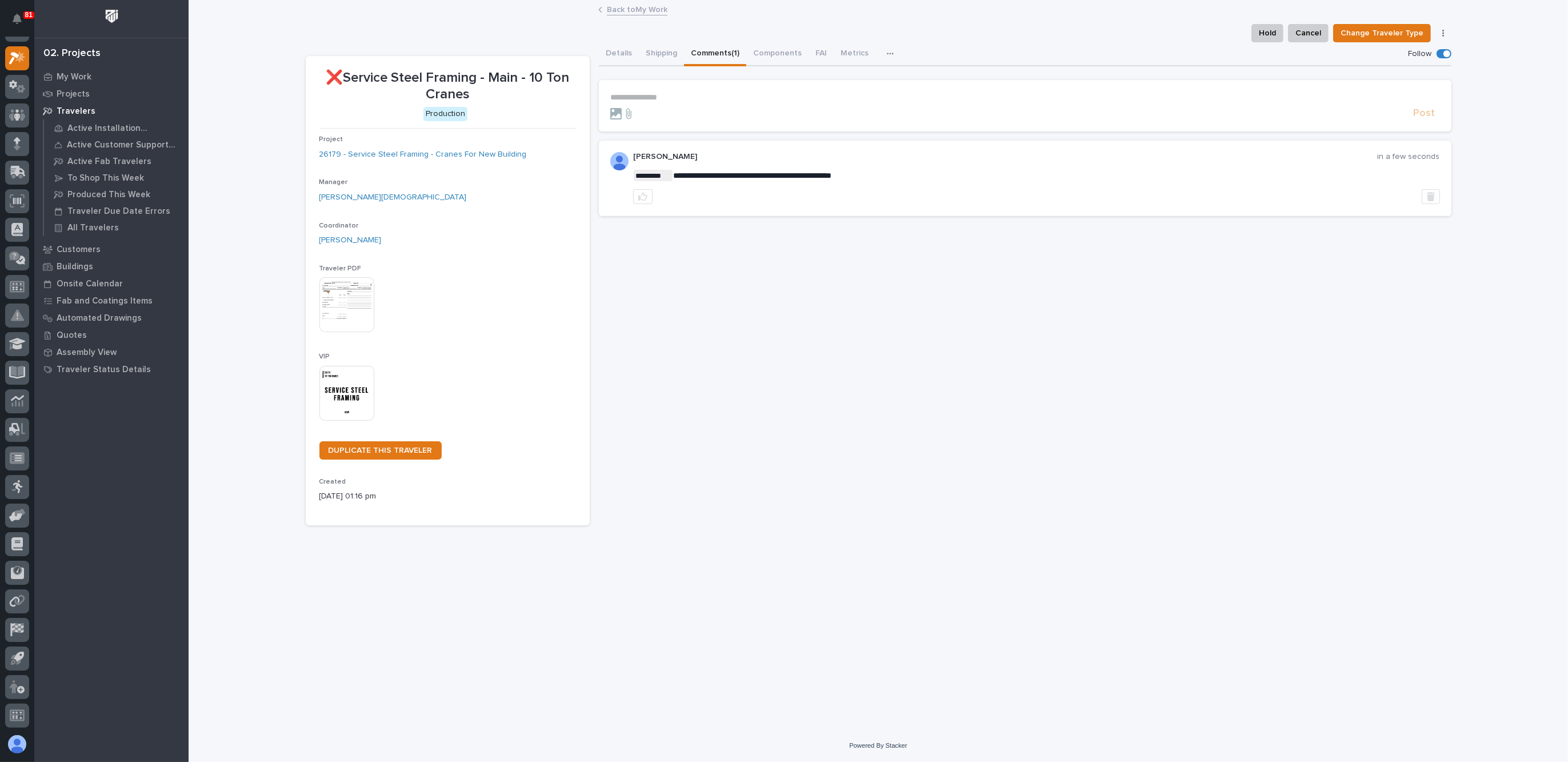
click at [627, 10] on link "Back to My Work" at bounding box center [637, 9] width 61 height 13
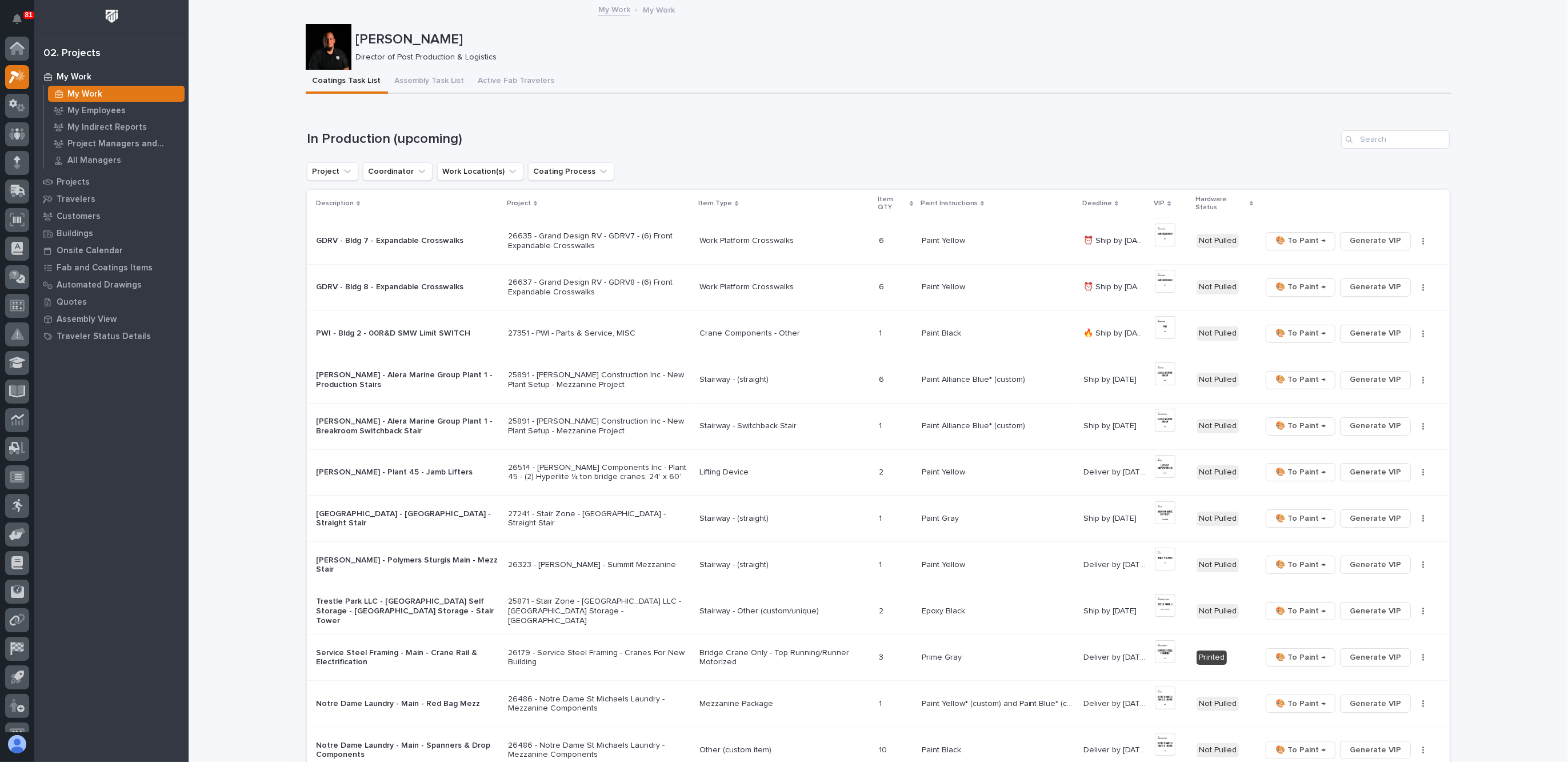
scroll to position [19, 0]
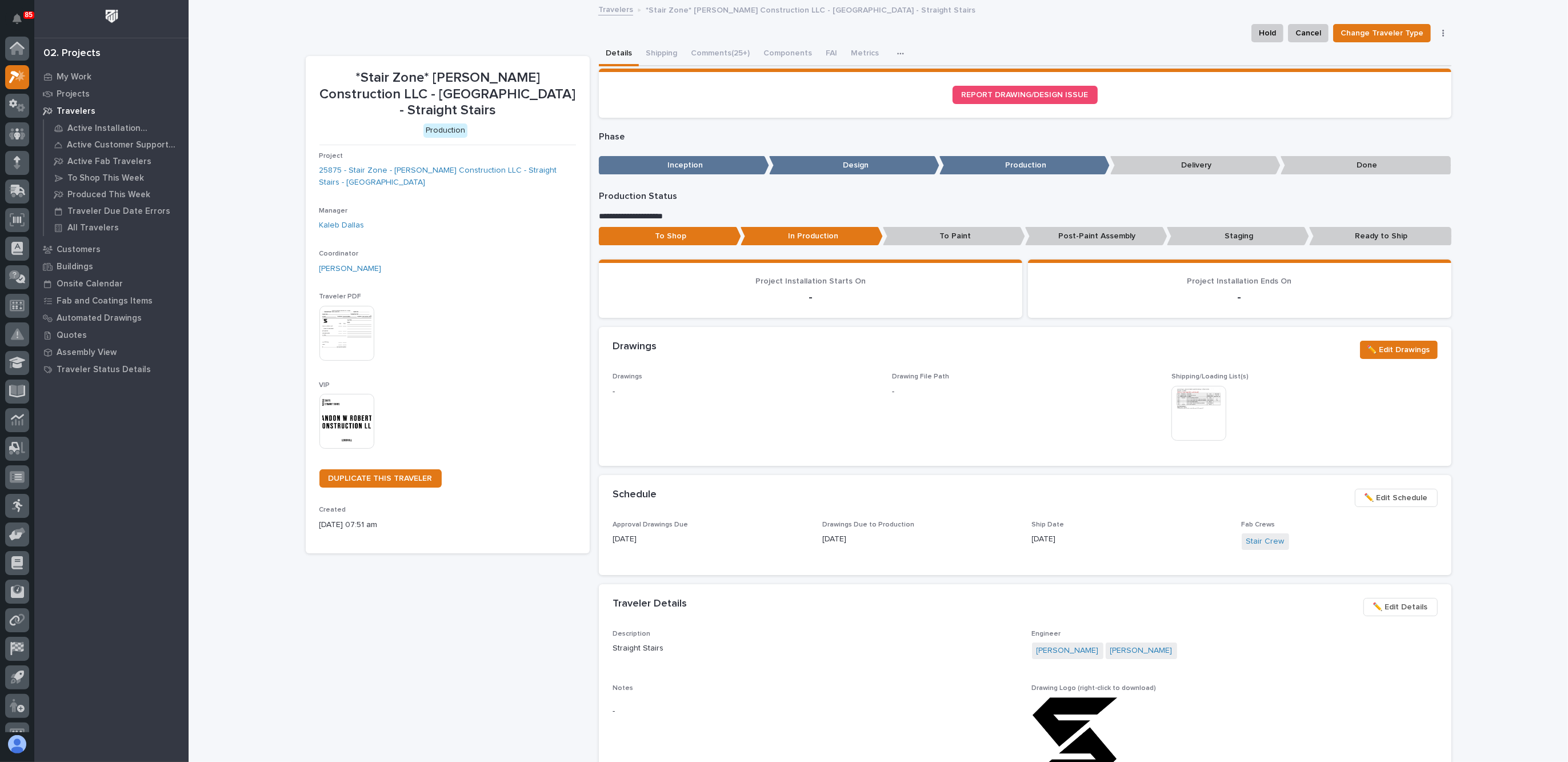
scroll to position [19, 0]
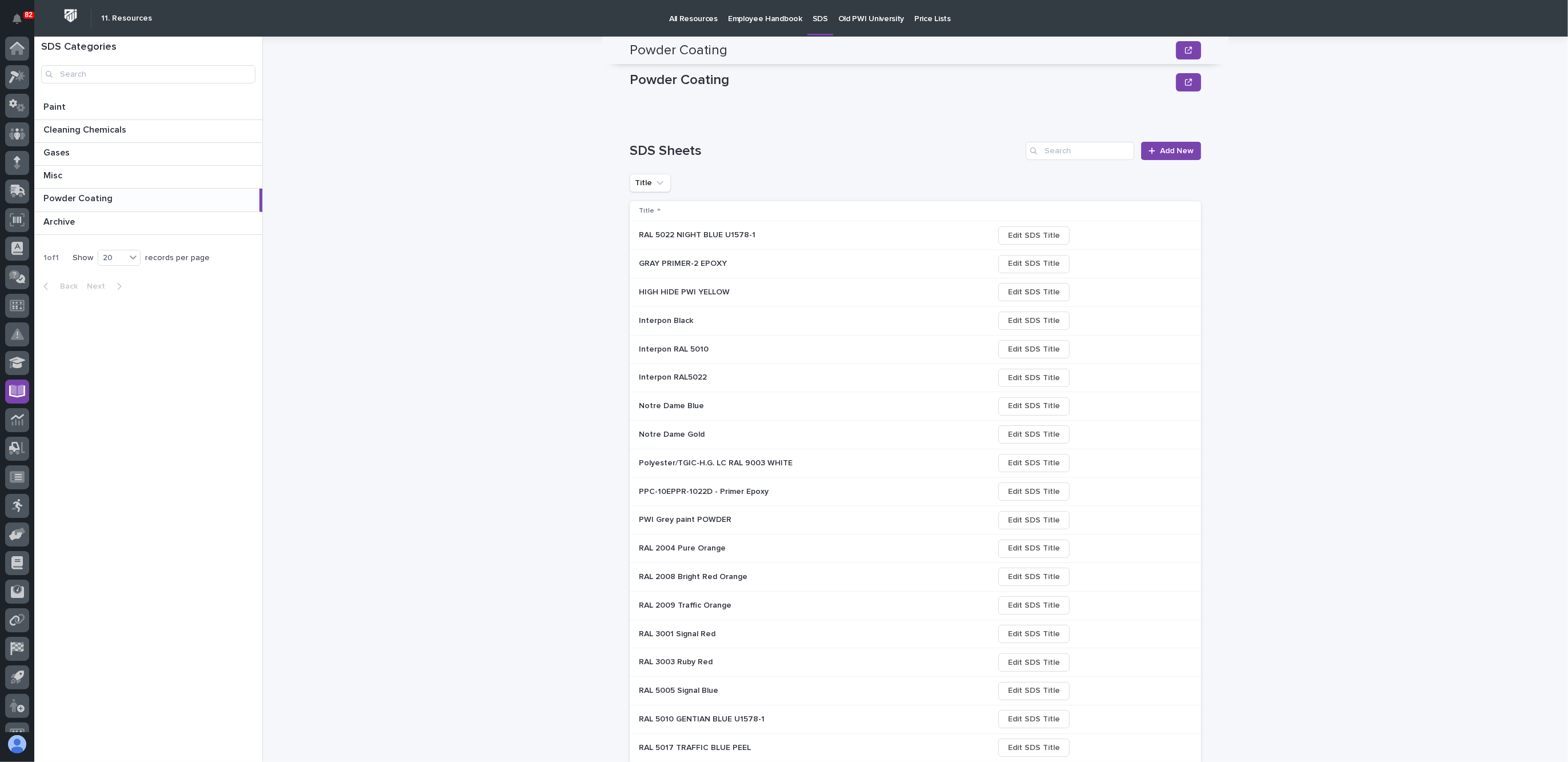
scroll to position [98, 0]
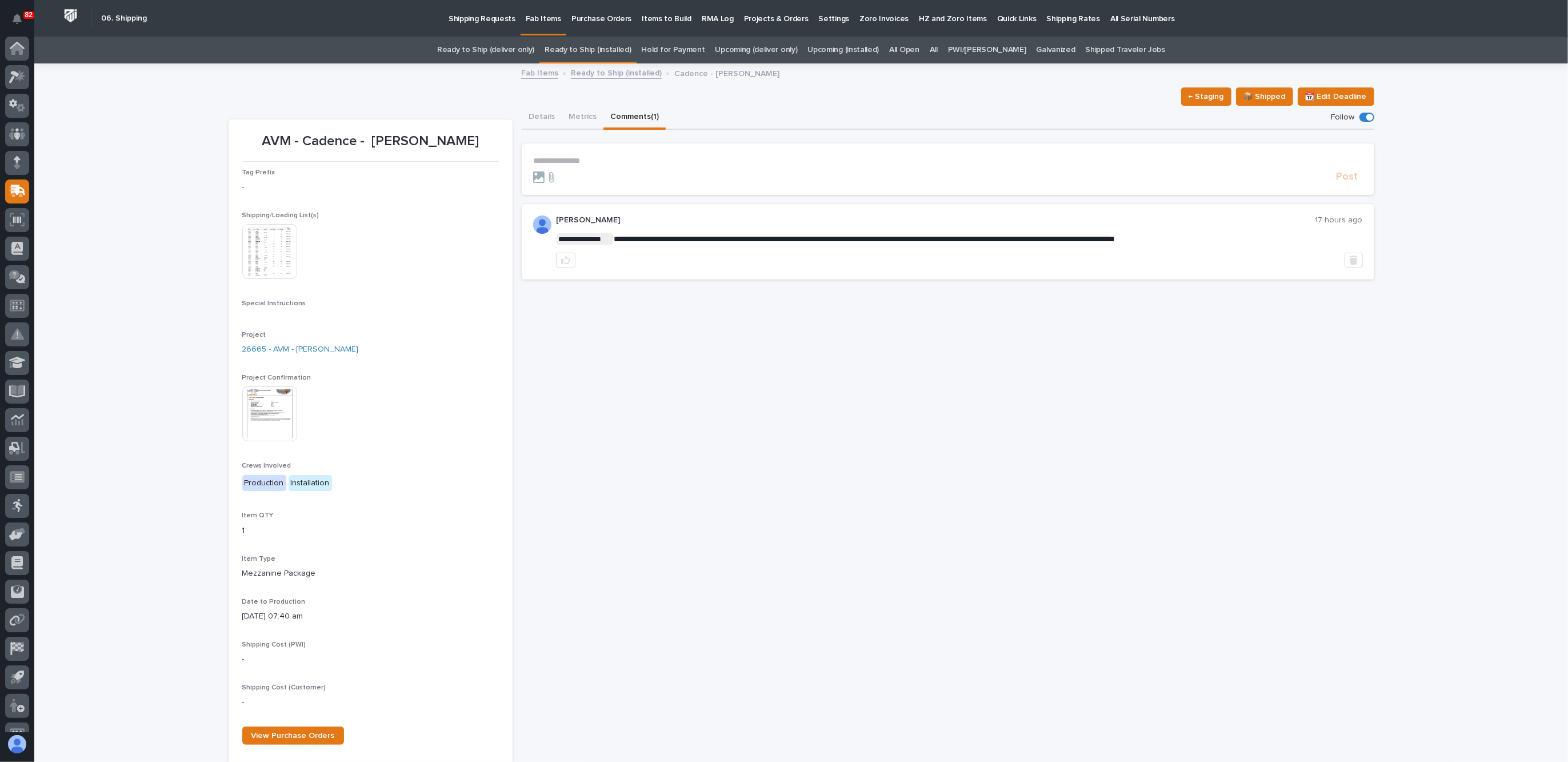
click at [938, 50] on link "All" at bounding box center [934, 50] width 8 height 27
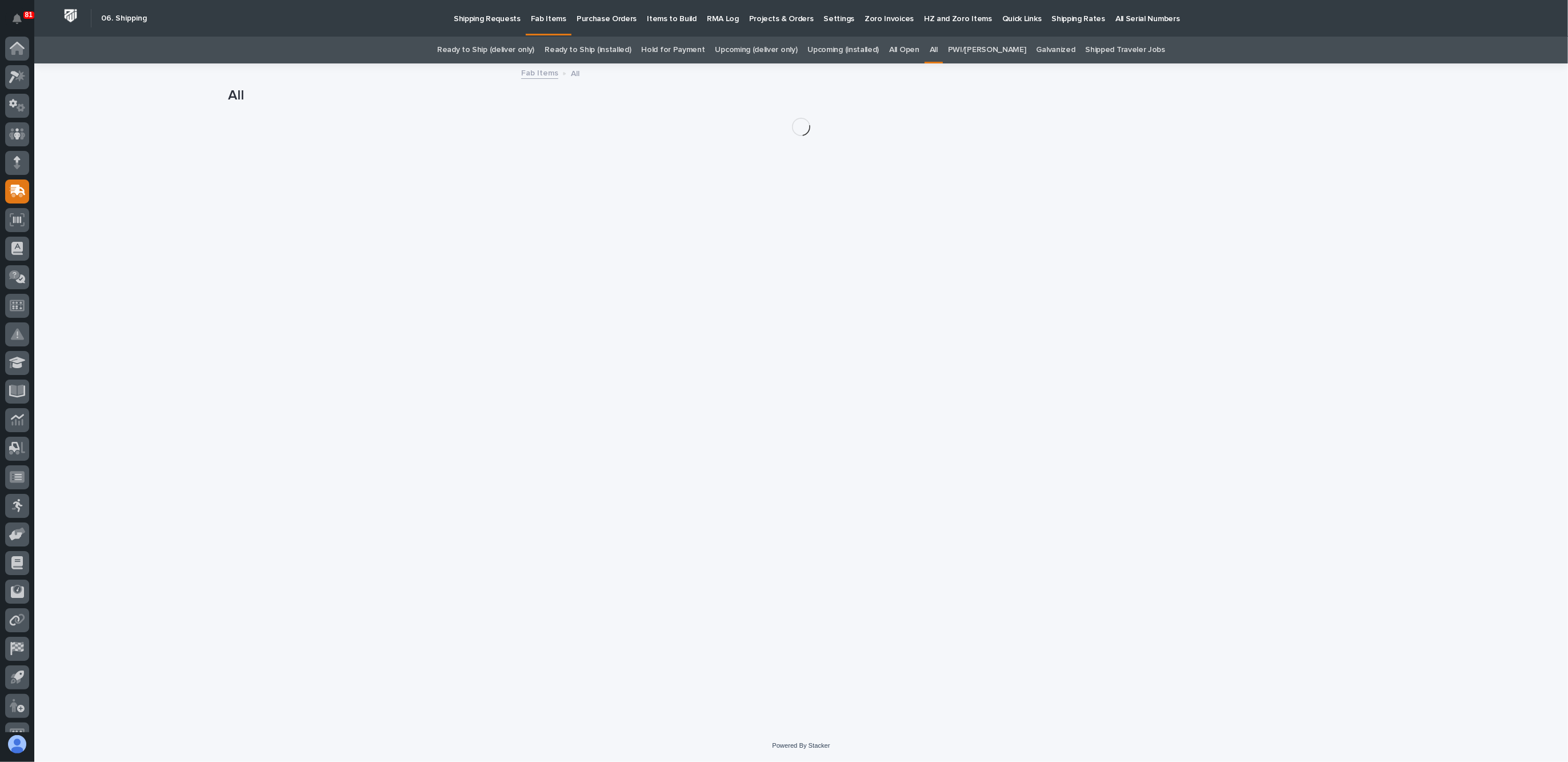
scroll to position [19, 0]
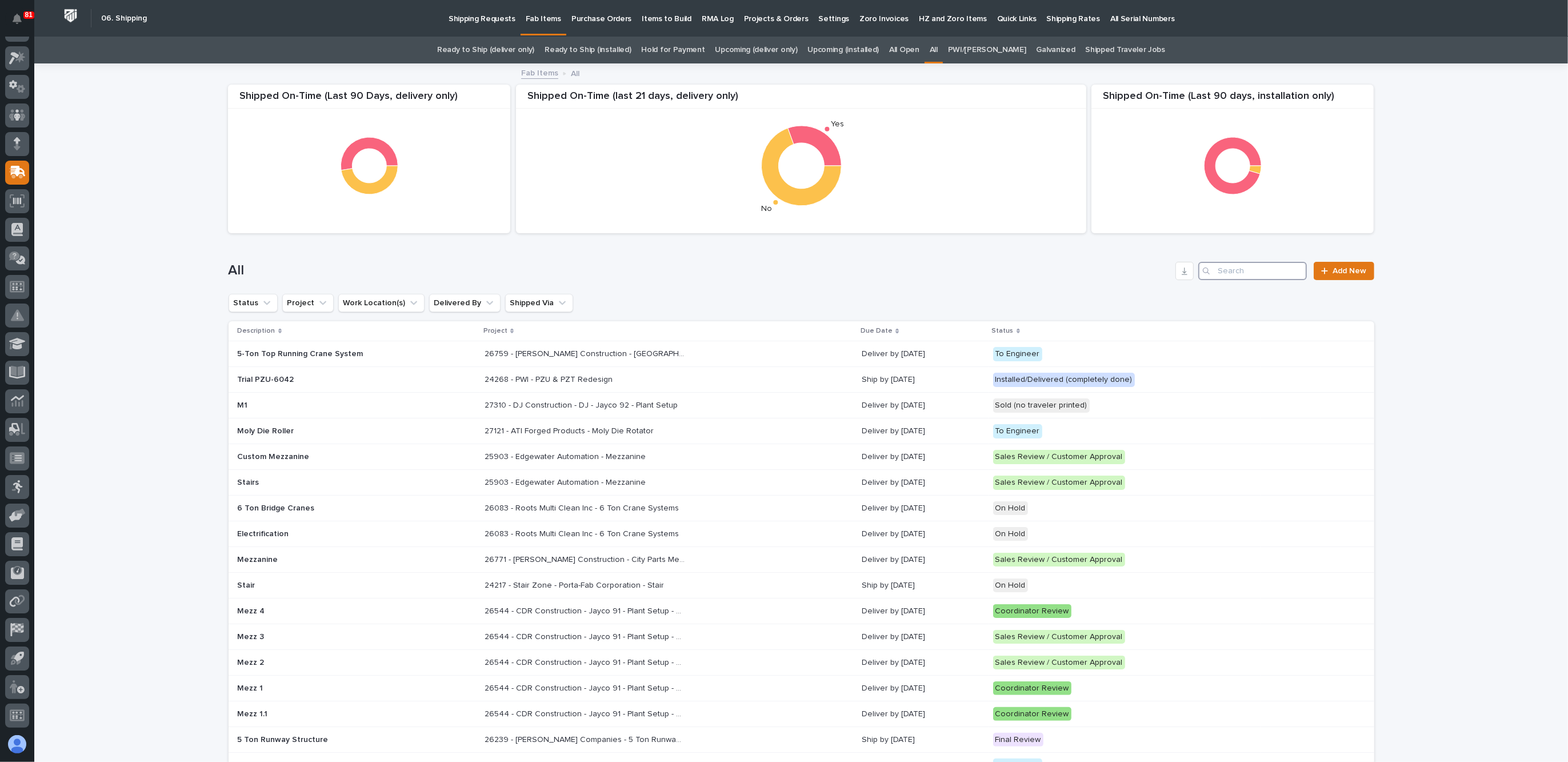
click at [1250, 272] on input "Search" at bounding box center [1253, 270] width 109 height 18
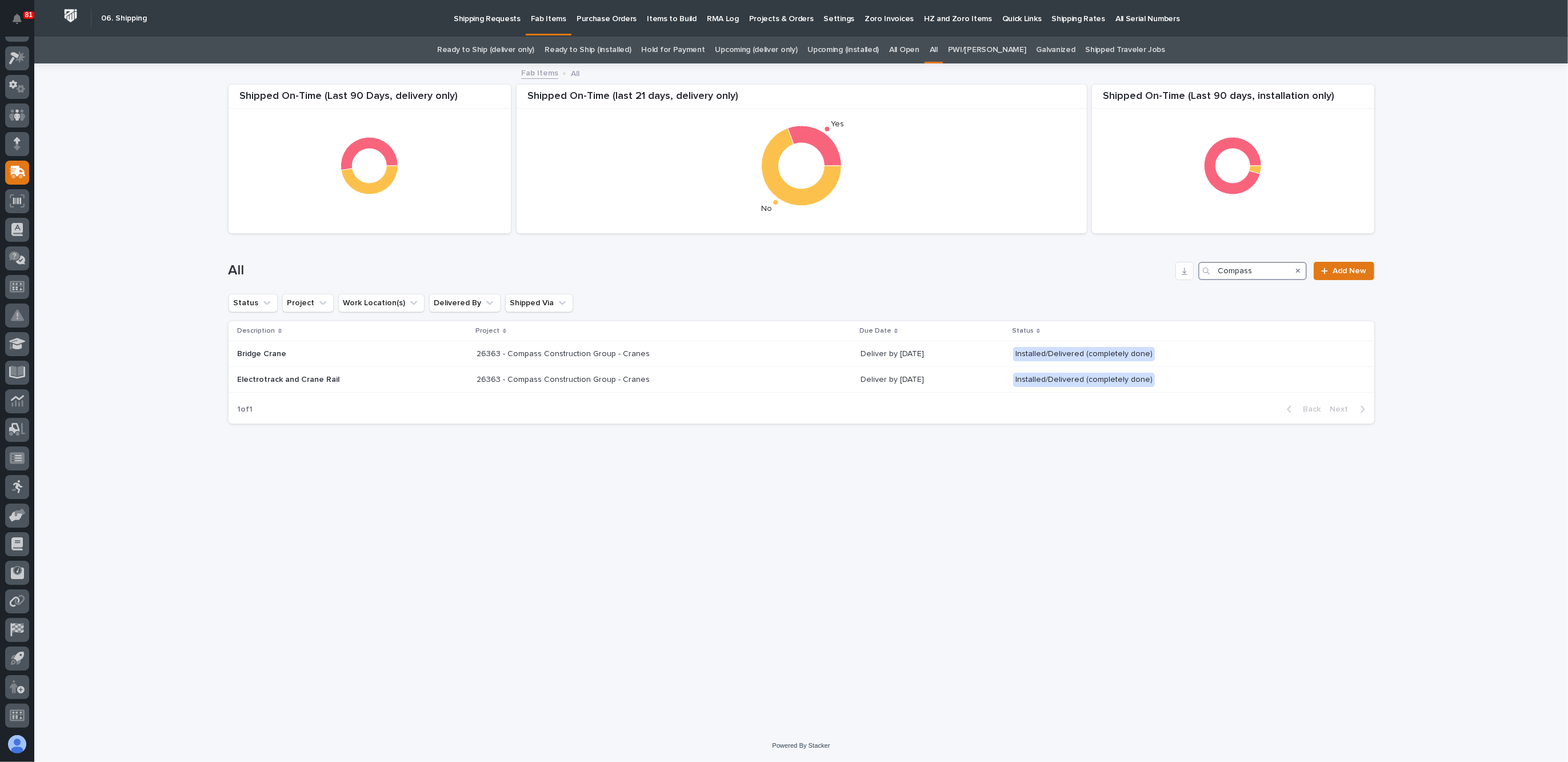
type input "Compass"
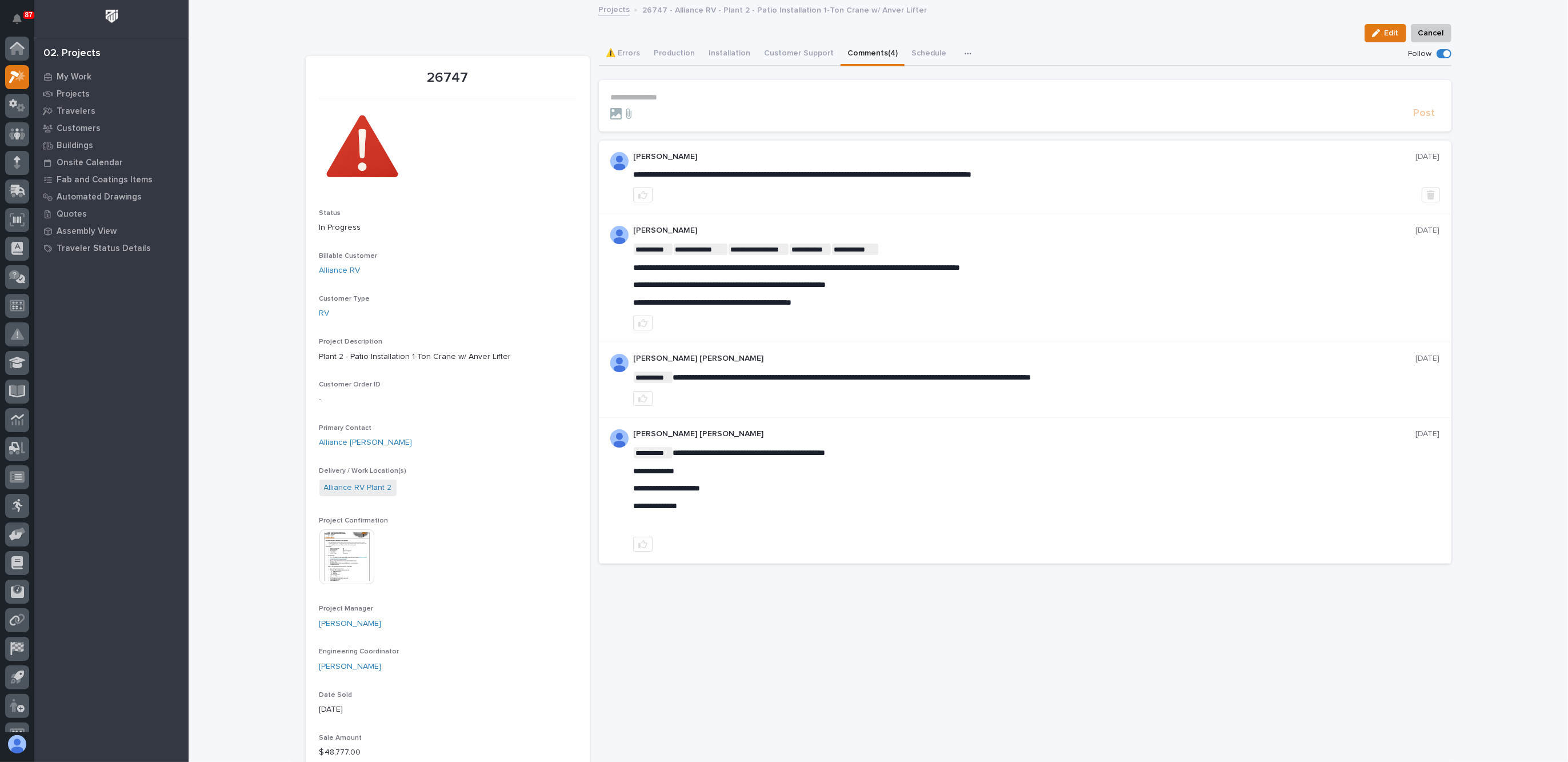
scroll to position [19, 0]
click at [637, 93] on p "**********" at bounding box center [1025, 97] width 830 height 9
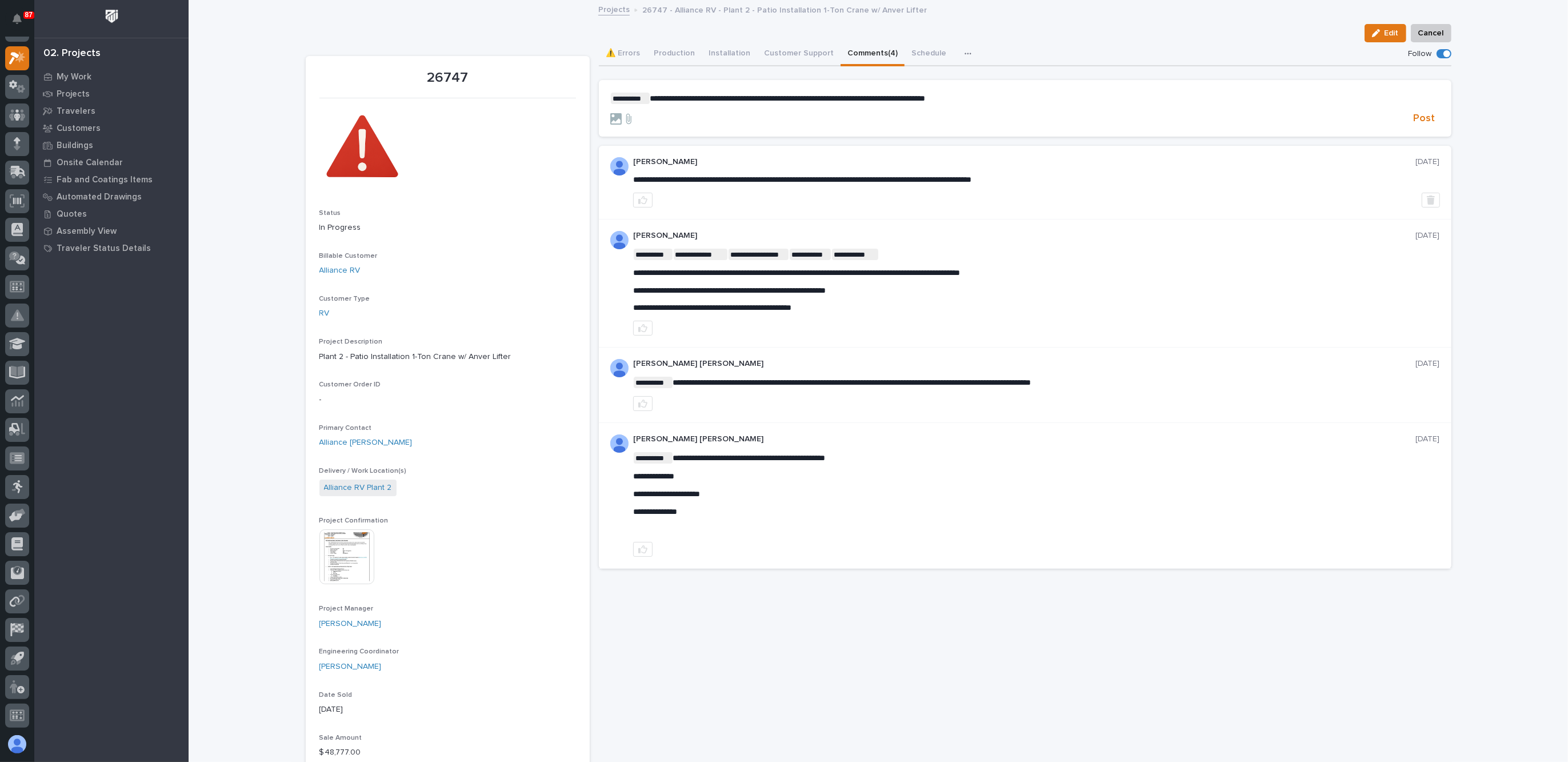
click at [651, 98] on span "**********" at bounding box center [788, 98] width 275 height 8
click at [1419, 118] on span "Post" at bounding box center [1425, 118] width 22 height 13
